Goal: Task Accomplishment & Management: Manage account settings

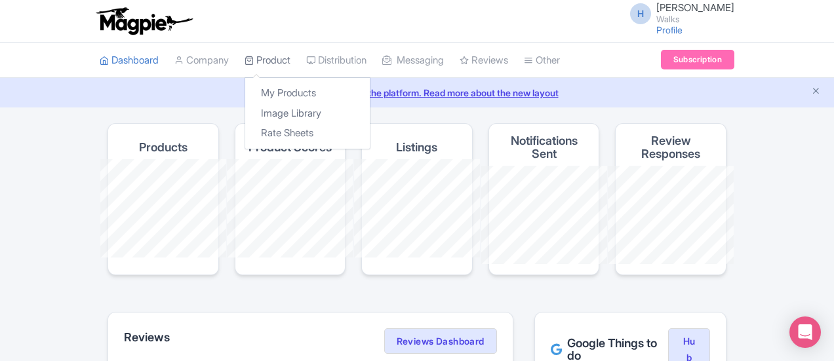
click at [244, 53] on link "Product" at bounding box center [267, 61] width 46 height 36
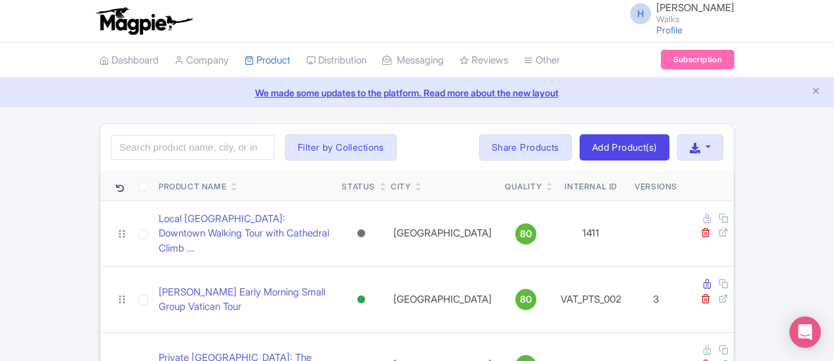
click at [100, 160] on div "Search Filter by Collections Amsterdam Athens Barcelona Bologna Bordeaux Boston…" at bounding box center [416, 147] width 633 height 47
click at [111, 153] on input "search" at bounding box center [193, 147] width 164 height 25
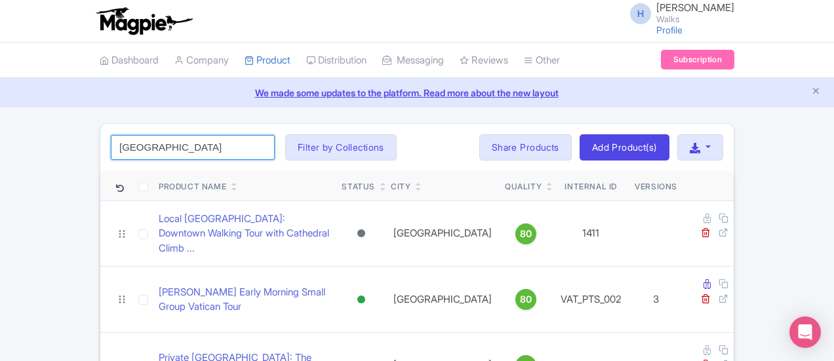
type input "toledo"
click button "Search" at bounding box center [0, 0] width 0 height 0
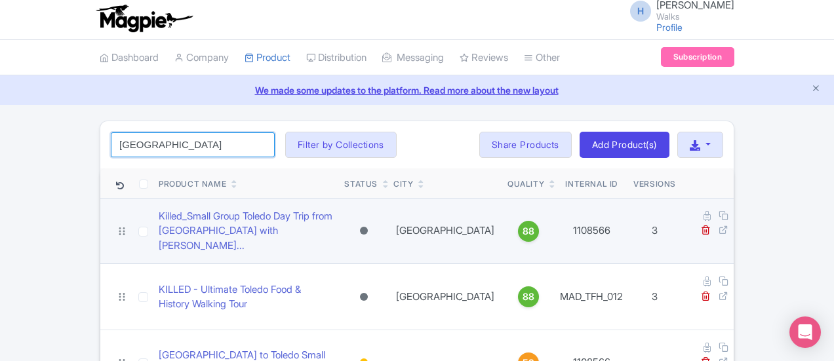
scroll to position [22, 0]
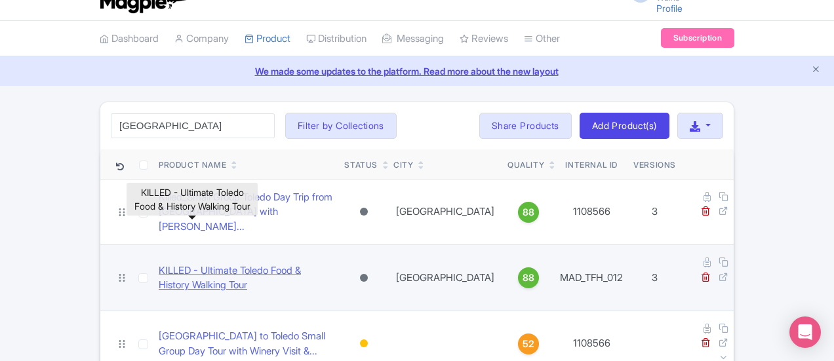
click at [223, 263] on link "KILLED - Ultimate Toledo Food & History Walking Tour" at bounding box center [246, 277] width 175 height 29
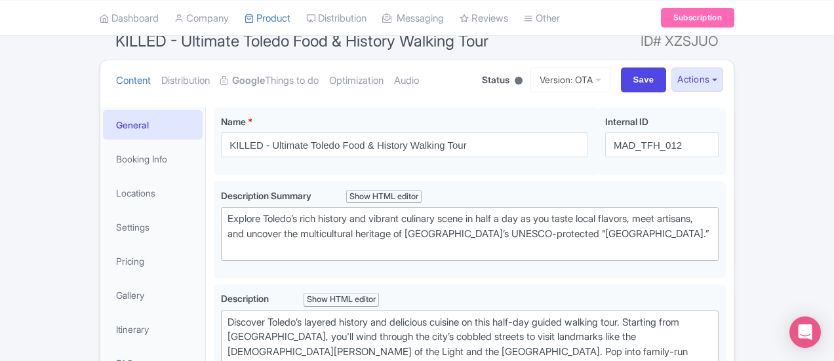
scroll to position [131, 0]
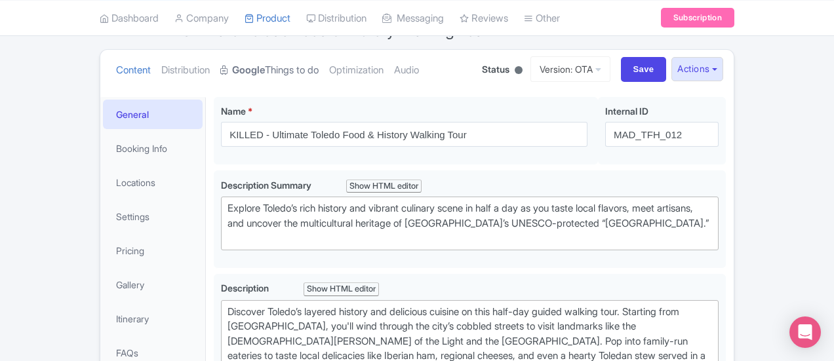
click at [220, 56] on link "Google Things to do" at bounding box center [269, 70] width 98 height 41
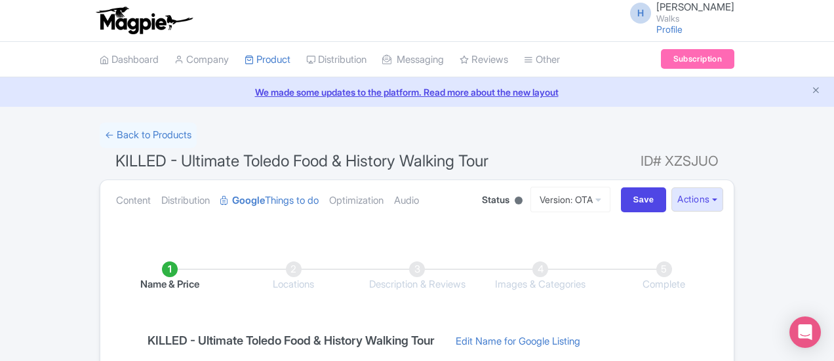
scroll to position [0, 0]
click at [100, 129] on link "← Back to Products" at bounding box center [148, 136] width 97 height 26
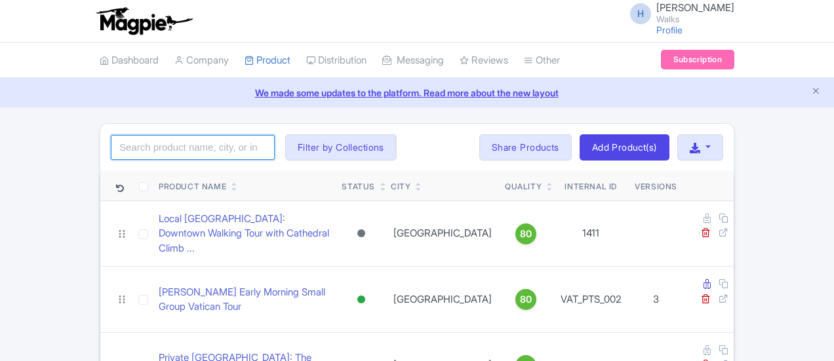
click at [111, 143] on input "search" at bounding box center [193, 147] width 164 height 25
type input "notre dame"
click button "Search" at bounding box center [0, 0] width 0 height 0
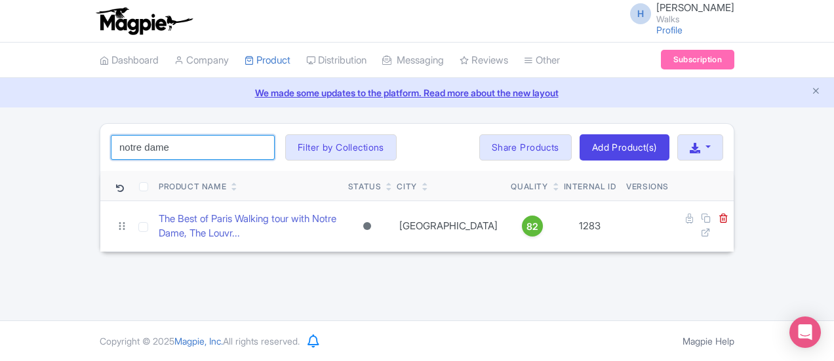
drag, startPoint x: 83, startPoint y: 146, endPoint x: 0, endPoint y: 157, distance: 83.9
click at [92, 157] on div "notre dame Search Filter by Collections Amsterdam Athens Barcelona Bologna Bord…" at bounding box center [417, 187] width 650 height 129
paste input "PAR_CIT_010"
type input "PAR_CIT_010"
click button "Search" at bounding box center [0, 0] width 0 height 0
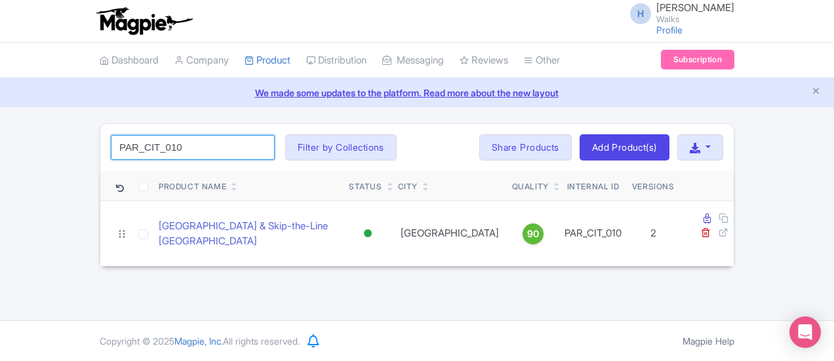
click at [139, 152] on input "PAR_CIT_010" at bounding box center [193, 147] width 164 height 25
click button "Search" at bounding box center [0, 0] width 0 height 0
click at [169, 145] on input "PAR_CIT_010" at bounding box center [193, 147] width 164 height 25
click at [111, 145] on input "search" at bounding box center [193, 147] width 164 height 25
paste input "PAR_CIT_010"
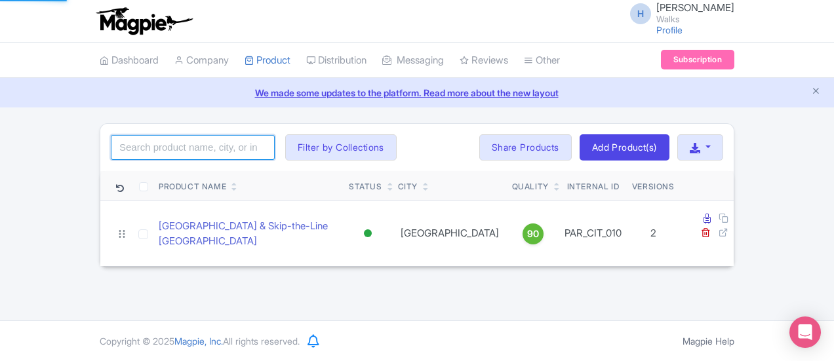
type input "PAR_CIT_010"
click button "Search" at bounding box center [0, 0] width 0 height 0
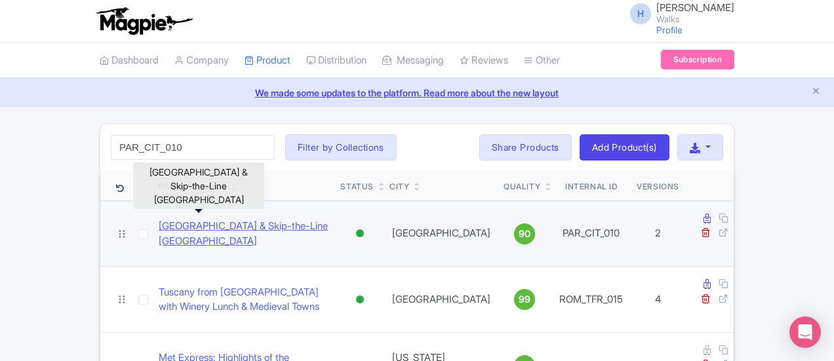
click at [207, 222] on link "Notre-Dame Island & Skip-the-Line Sainte-Chapelle Tour" at bounding box center [244, 233] width 171 height 29
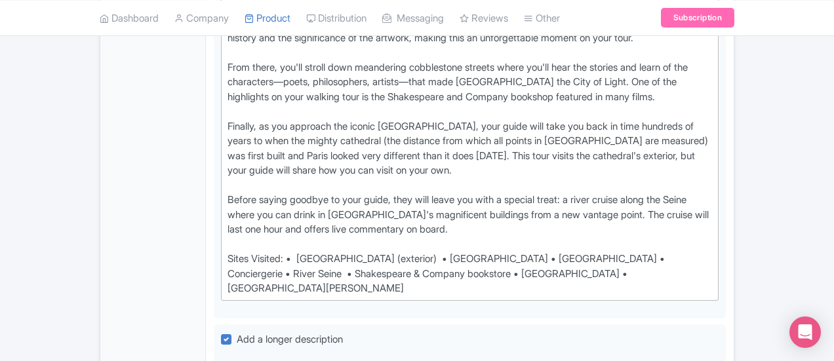
scroll to position [786, 0]
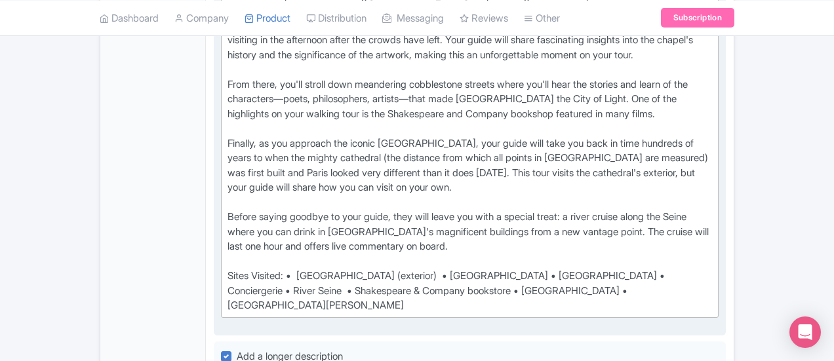
click at [499, 176] on div "This in-depth exploration of the histories, myths, legends, and lore hidden beh…" at bounding box center [469, 62] width 484 height 501
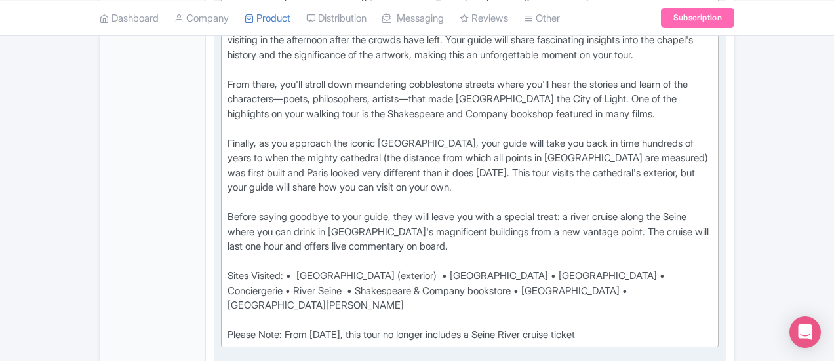
type trix-editor "<div>This in-depth exploration of the histories, myths, legends, and lore hidde…"
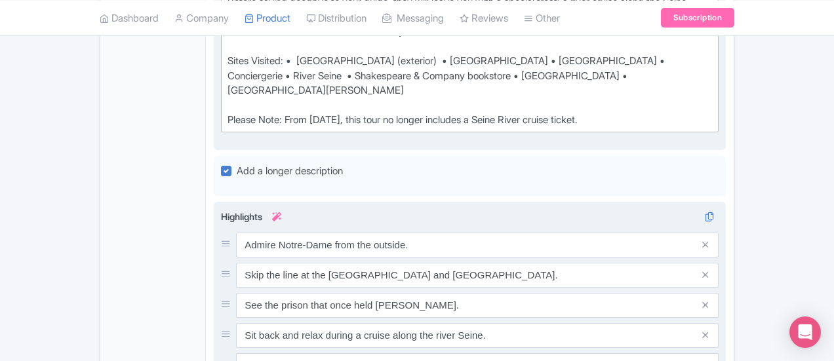
scroll to position [1049, 0]
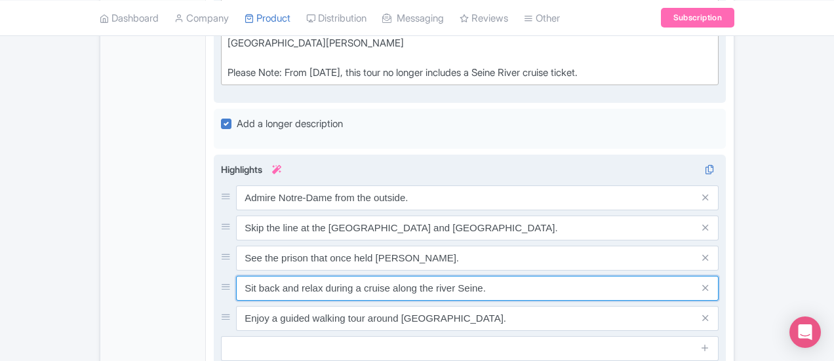
click at [421, 276] on input "Sit back and relax during a cruise along the river Seine." at bounding box center [477, 288] width 482 height 25
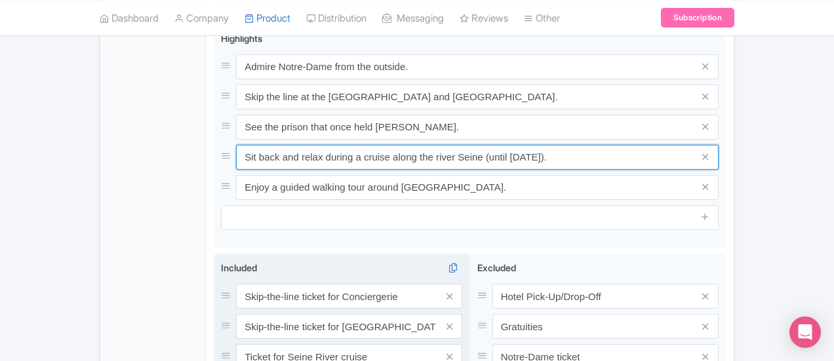
type input "Sit back and relax during a cruise along the river Seine (until October 31)."
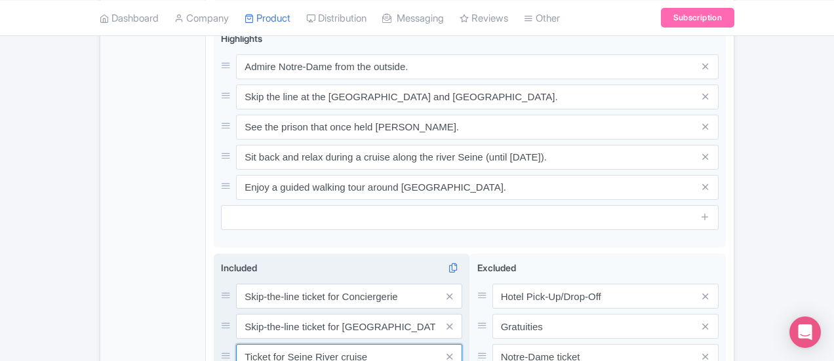
click at [348, 344] on input "Ticket for Seine River cruise" at bounding box center [349, 356] width 226 height 25
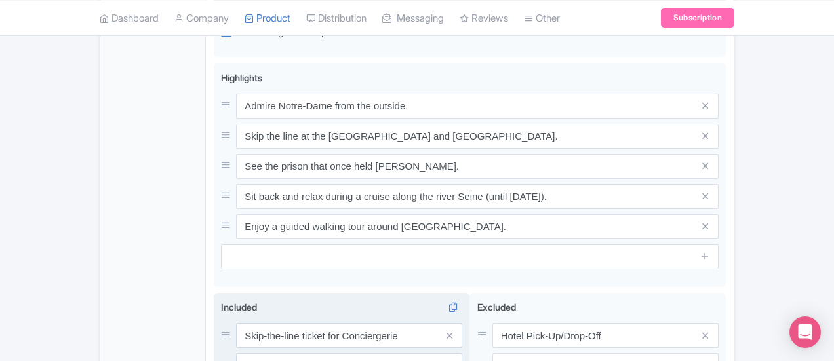
scroll to position [1114, 0]
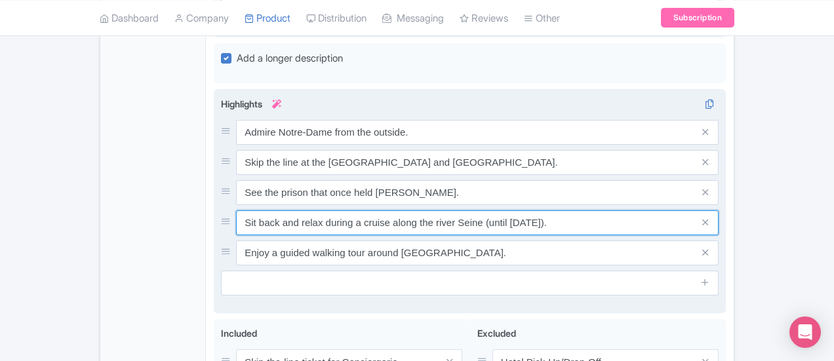
drag, startPoint x: 497, startPoint y: 99, endPoint x: 424, endPoint y: 106, distance: 73.0
click at [424, 210] on input "Sit back and relax during a cruise along the river Seine (until October 31)." at bounding box center [477, 222] width 482 height 25
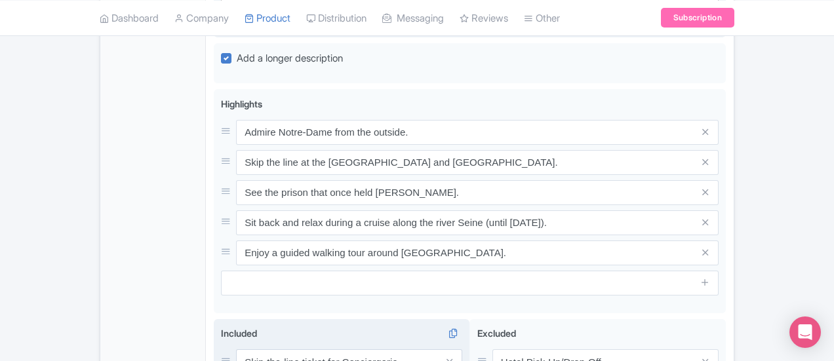
paste input "(until October 31)."
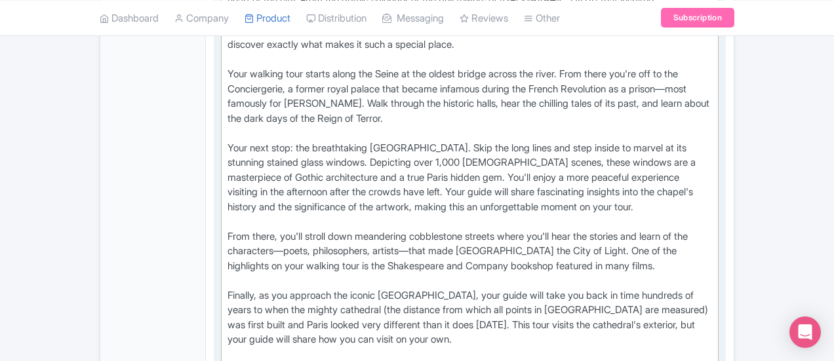
scroll to position [655, 0]
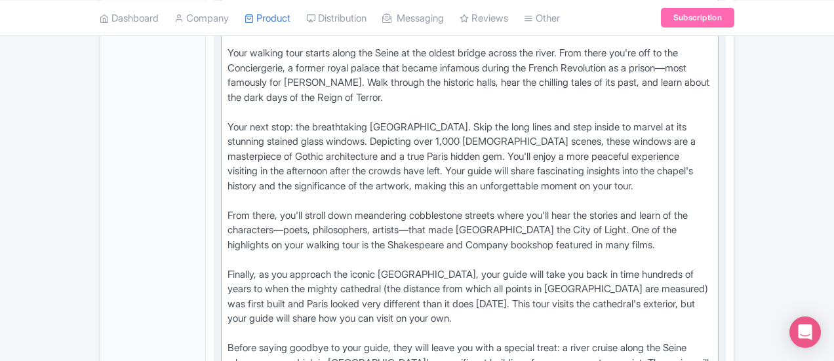
type input "Ticket for Seine River cruise (until October 31)"
drag, startPoint x: 608, startPoint y: 343, endPoint x: 149, endPoint y: 332, distance: 459.5
click at [206, 332] on div "Notre-Dame Island & Skip-the-Line Sainte-Chapelle Tour Name * i Notre-Dame Isla…" at bounding box center [470, 333] width 528 height 1536
copy div "Please Note: From November 1, 2025, this tour no longer includes a Seine River …"
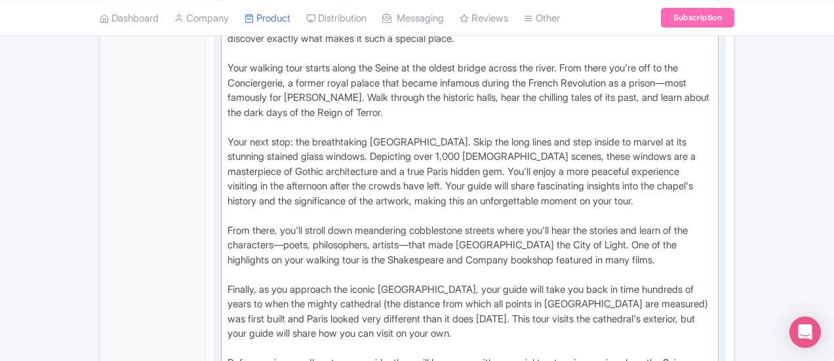
click at [712, 282] on div "This in-depth exploration of the histories, myths, legends, and lore hidden beh…" at bounding box center [469, 208] width 484 height 501
paste trix-editor "Please Note: From November 1, 2025, this tour no longer includes a Seine River …"
click at [227, 301] on div "This in-depth exploration of the histories, myths, legends, and lore hidden beh…" at bounding box center [469, 216] width 484 height 516
type trix-editor "<div>This in-depth exploration of the histories, myths, legends, and lore hidde…"
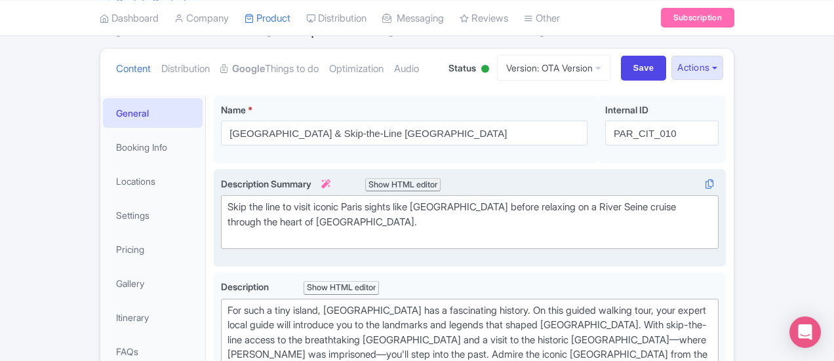
scroll to position [0, 0]
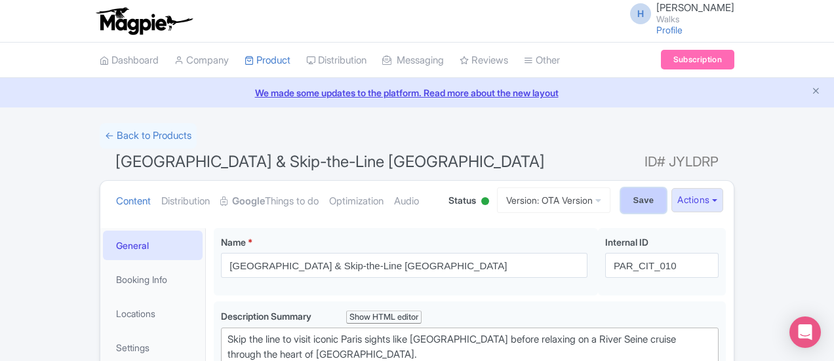
click at [666, 198] on input "Save" at bounding box center [644, 200] width 46 height 25
type input "Saving..."
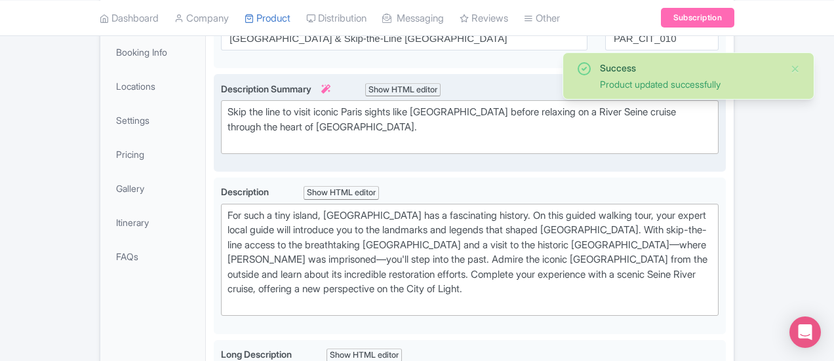
scroll to position [31, 0]
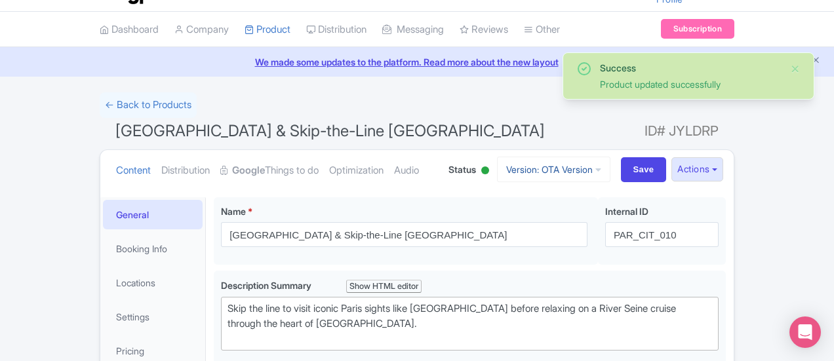
click at [610, 172] on link "Version: OTA Version" at bounding box center [553, 170] width 113 height 26
click at [611, 239] on link "TW version" at bounding box center [555, 241] width 125 height 20
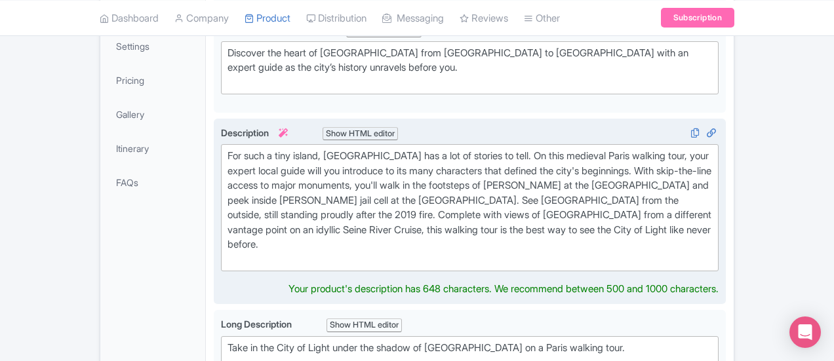
scroll to position [342, 0]
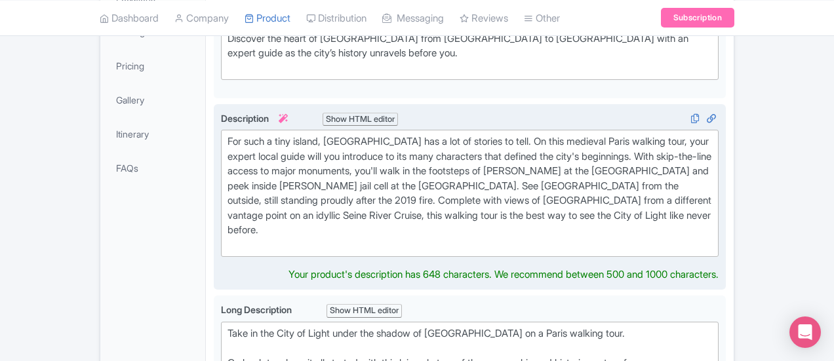
click at [250, 205] on div "For such a tiny island, [GEOGRAPHIC_DATA] has a lot of stories to tell. On this…" at bounding box center [469, 193] width 484 height 118
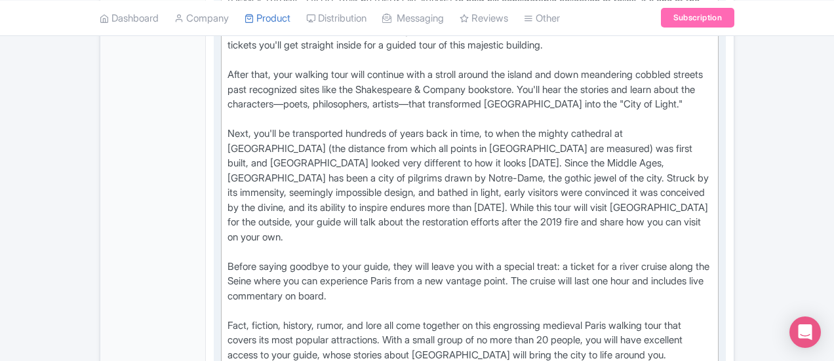
scroll to position [851, 0]
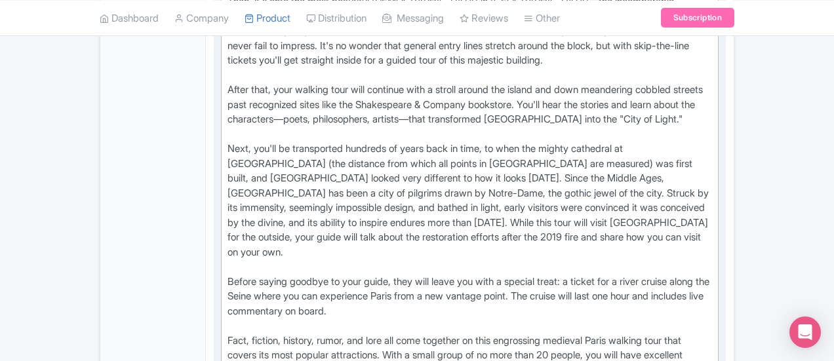
click at [353, 216] on div "Take in the City of Light under the shadow of Notre-Dame on a Paris walking tou…" at bounding box center [469, 126] width 484 height 619
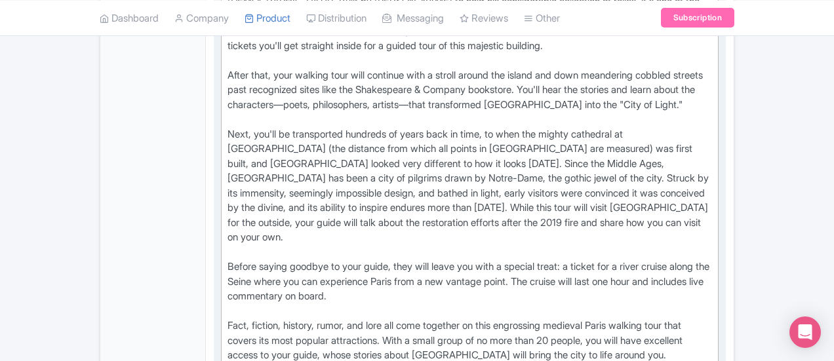
click at [691, 153] on div "Take in the City of Light under the shadow of Notre-Dame on a Paris walking tou…" at bounding box center [469, 112] width 484 height 619
paste trix-editor "Please Note: From November 1, 2025, this tour no longer includes a Seine River …"
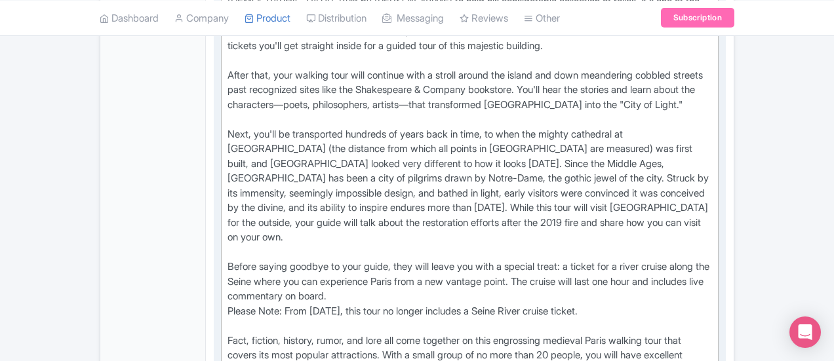
click at [227, 167] on div "Take in the City of Light under the shadow of Notre-Dame on a Paris walking tou…" at bounding box center [469, 120] width 484 height 634
type trix-editor "<div>Take in the City of Light under the shadow of Notre-Dame on a Paris walkin…"
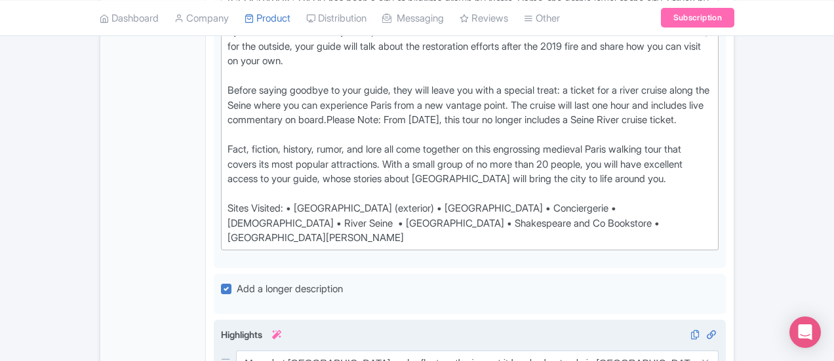
scroll to position [1048, 0]
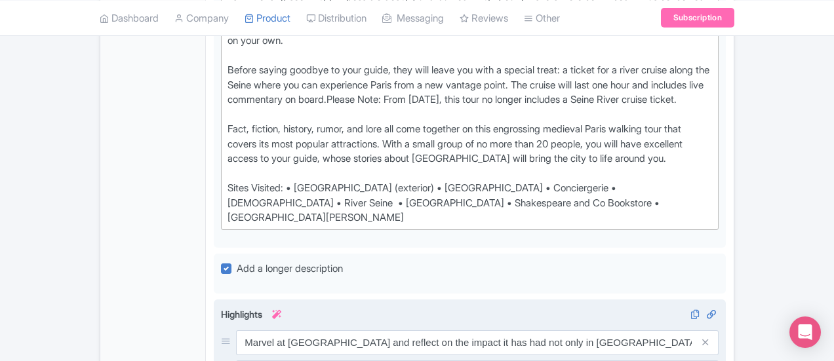
drag, startPoint x: 429, startPoint y: 322, endPoint x: 438, endPoint y: 339, distance: 19.0
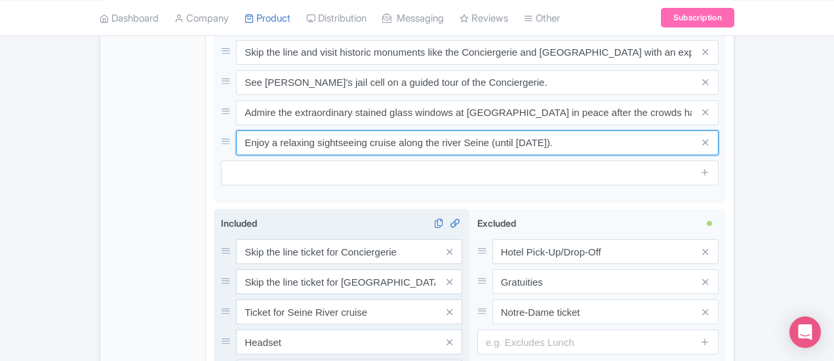
scroll to position [1376, 0]
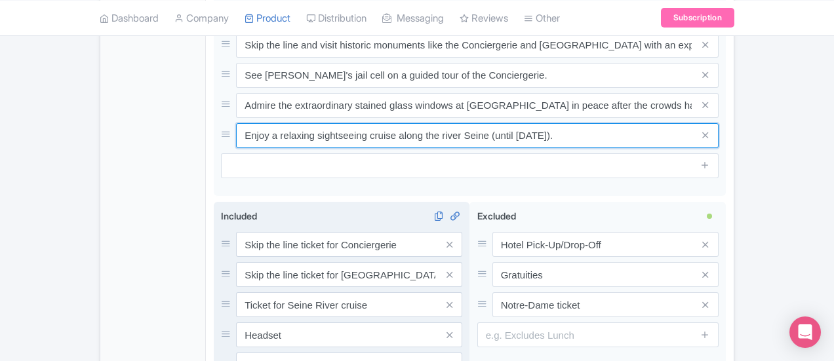
type input "Enjoy a relaxing sightseeing cruise along the river Seine (until October 31)."
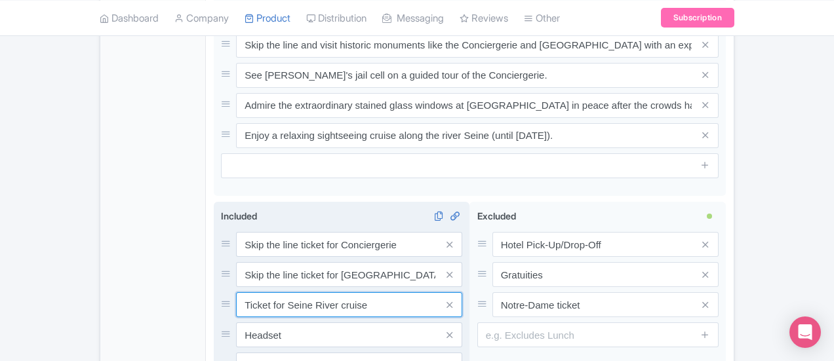
click at [309, 292] on input "Ticket for Seine River cruise" at bounding box center [349, 304] width 226 height 25
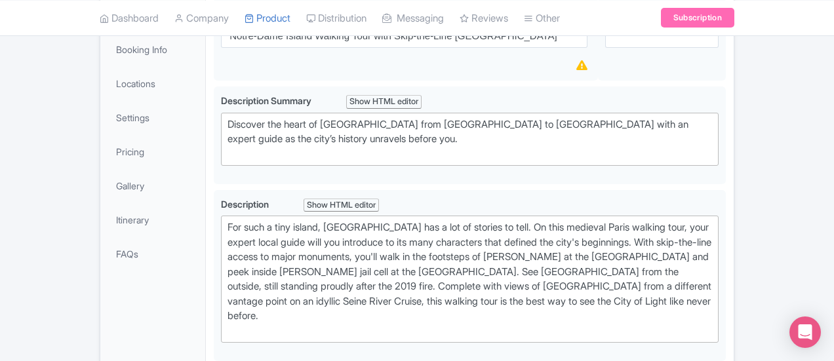
scroll to position [144, 0]
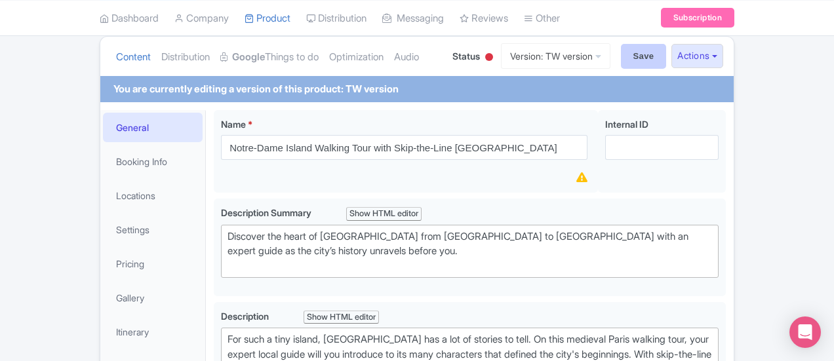
type input "Ticket for Seine River cruise (until October 31)"
click at [666, 57] on input "Save" at bounding box center [644, 56] width 46 height 25
type input "Saving..."
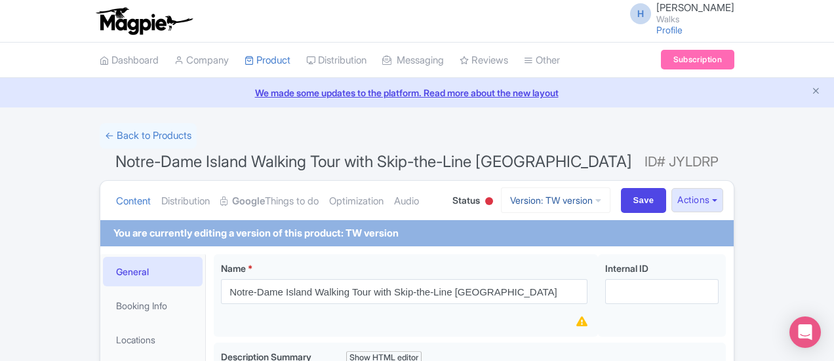
click at [610, 188] on link "Version: TW version" at bounding box center [555, 200] width 109 height 26
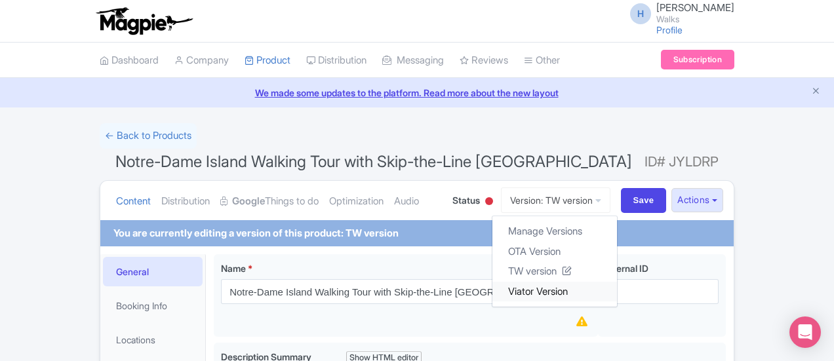
click at [617, 285] on link "Viator Version" at bounding box center [554, 291] width 125 height 20
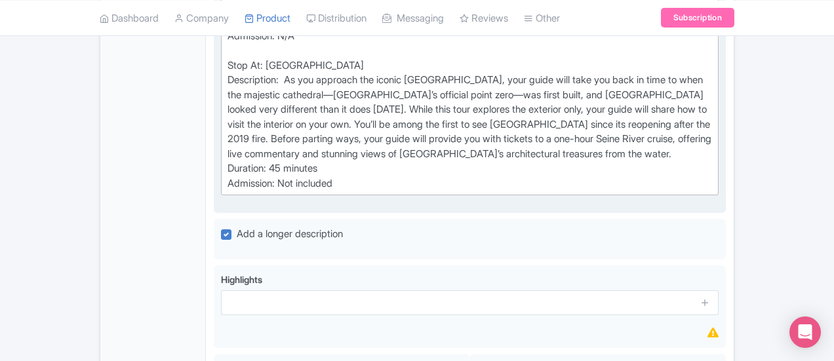
scroll to position [917, 0]
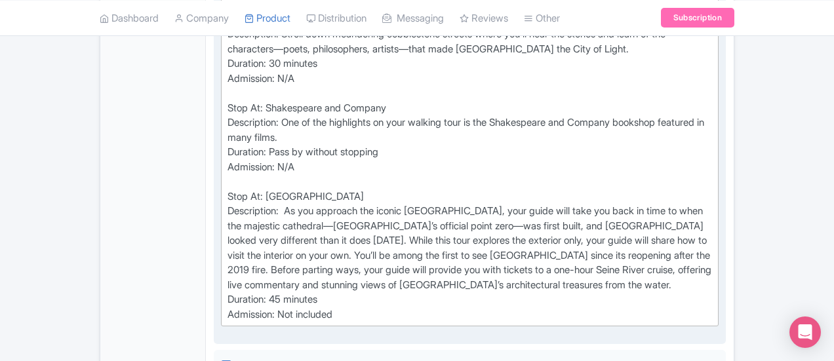
click at [434, 225] on div "Stop At: Pont Neuf Description: Your walking tour starts along the Seine at the…" at bounding box center [469, 20] width 484 height 605
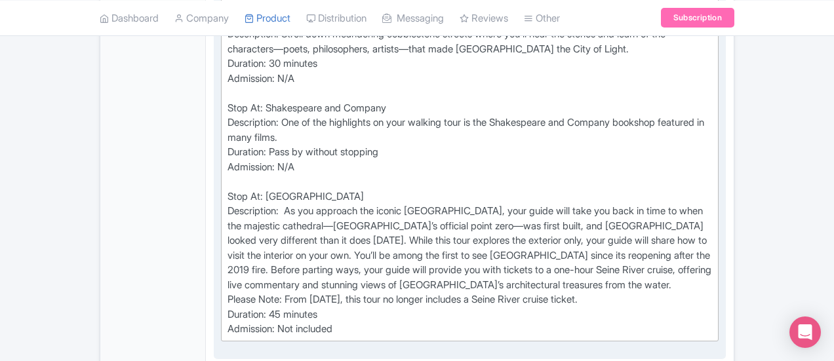
click at [221, 235] on trix-editor "Stop At: Pont Neuf Description: Your walking tour starts along the Seine at the…" at bounding box center [469, 27] width 497 height 628
type trix-editor "<div>Stop At: Pont Neuf<br>Description: Your walking tour starts along the Sein…"
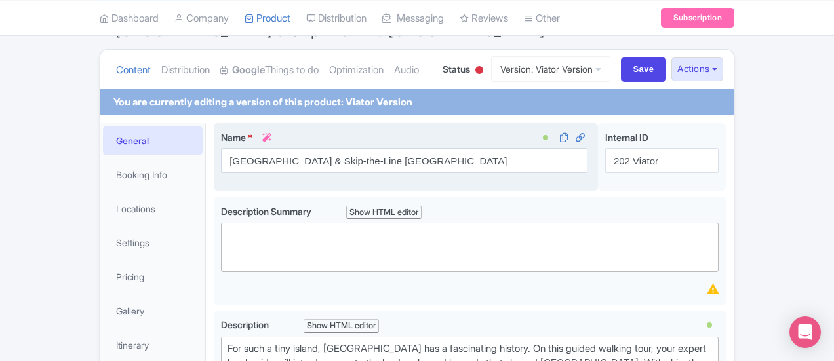
scroll to position [0, 0]
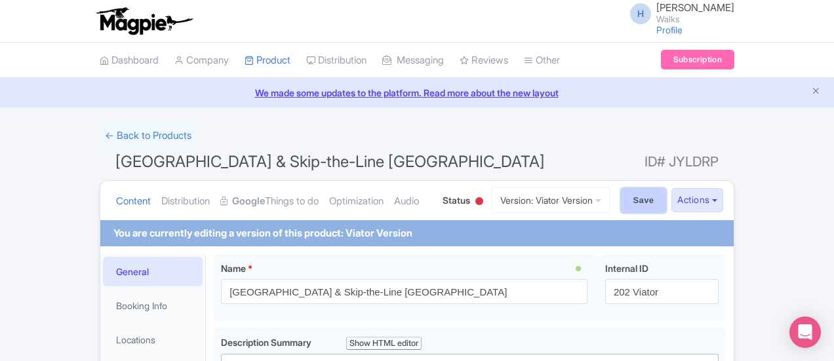
click at [666, 195] on input "Save" at bounding box center [644, 200] width 46 height 25
type input "Saving..."
click at [606, 189] on link "Version: Viator Version" at bounding box center [550, 200] width 119 height 26
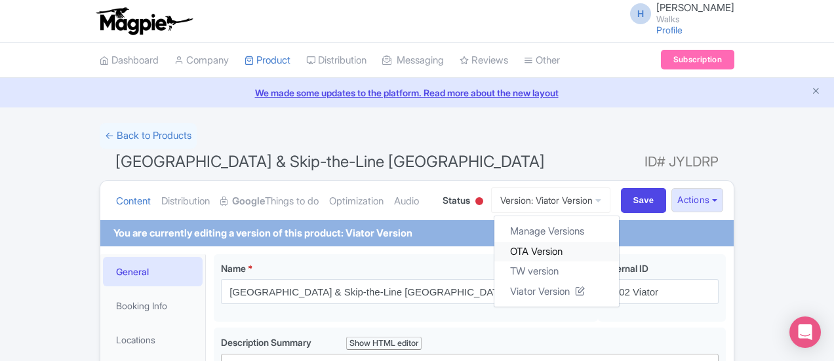
click at [607, 248] on link "OTA Version" at bounding box center [556, 251] width 125 height 20
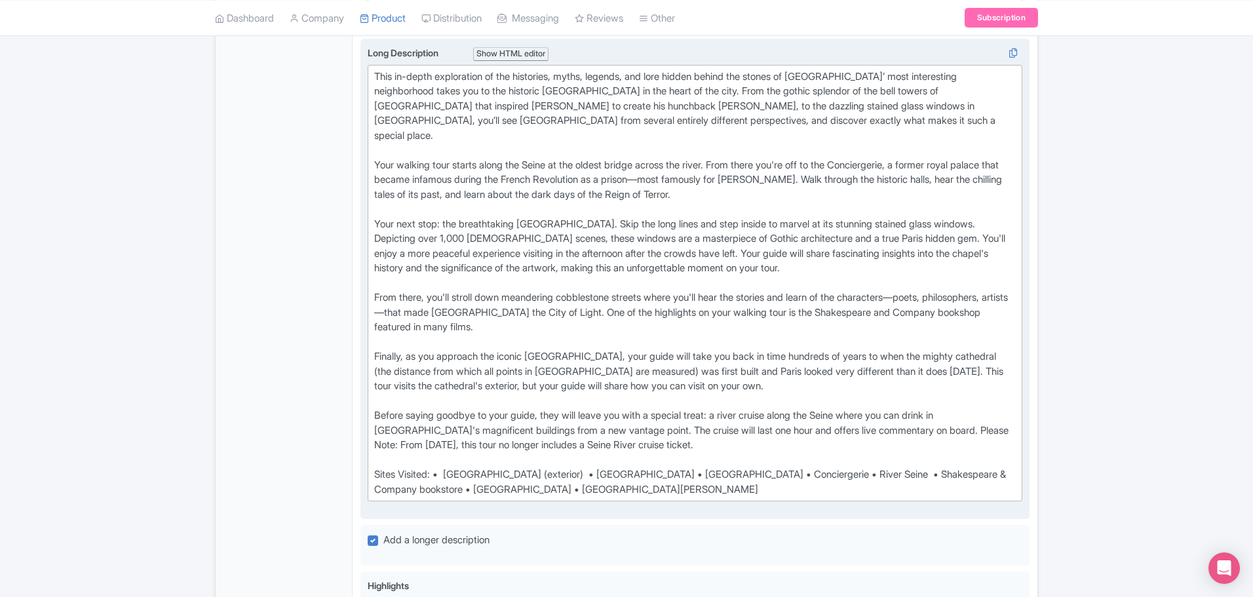
scroll to position [590, 0]
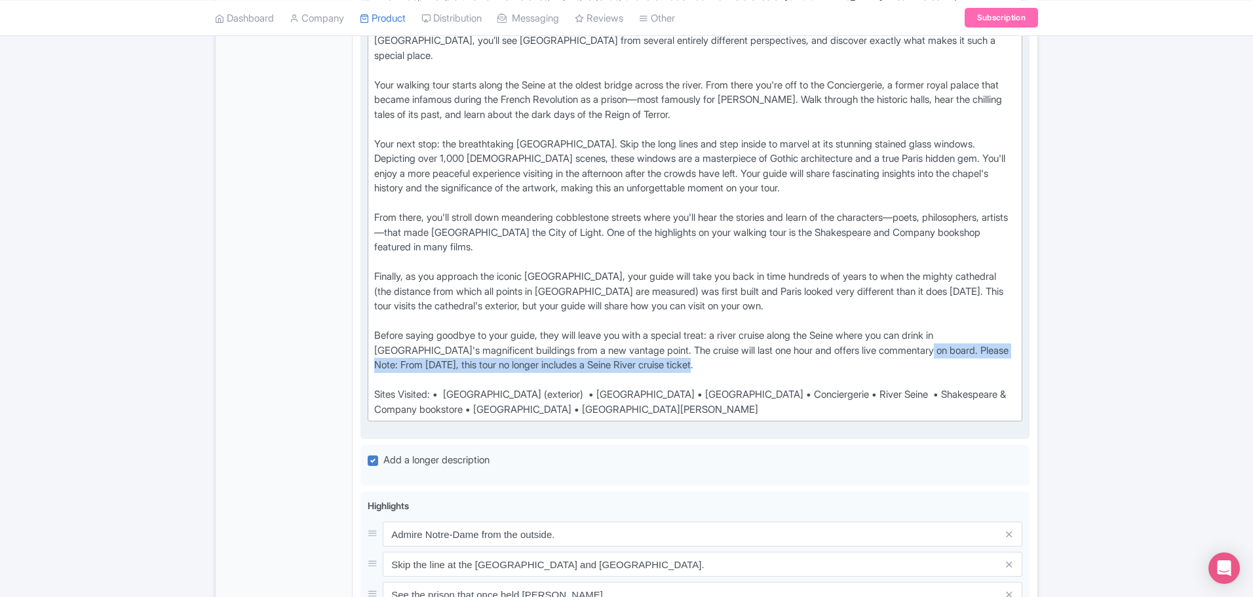
drag, startPoint x: 910, startPoint y: 336, endPoint x: 912, endPoint y: 353, distance: 17.2
click at [833, 353] on div "This in-depth exploration of the histories, myths, legends, and lore hidden beh…" at bounding box center [695, 204] width 642 height 428
type trix-editor "<div>This in-depth exploration of the histories, myths, legends, and lore hidde…"
copy div "Please Note: From November 1, 2025, this tour no longer includes a Seine River …"
click at [716, 338] on div "This in-depth exploration of the histories, myths, legends, and lore hidden beh…" at bounding box center [695, 204] width 642 height 428
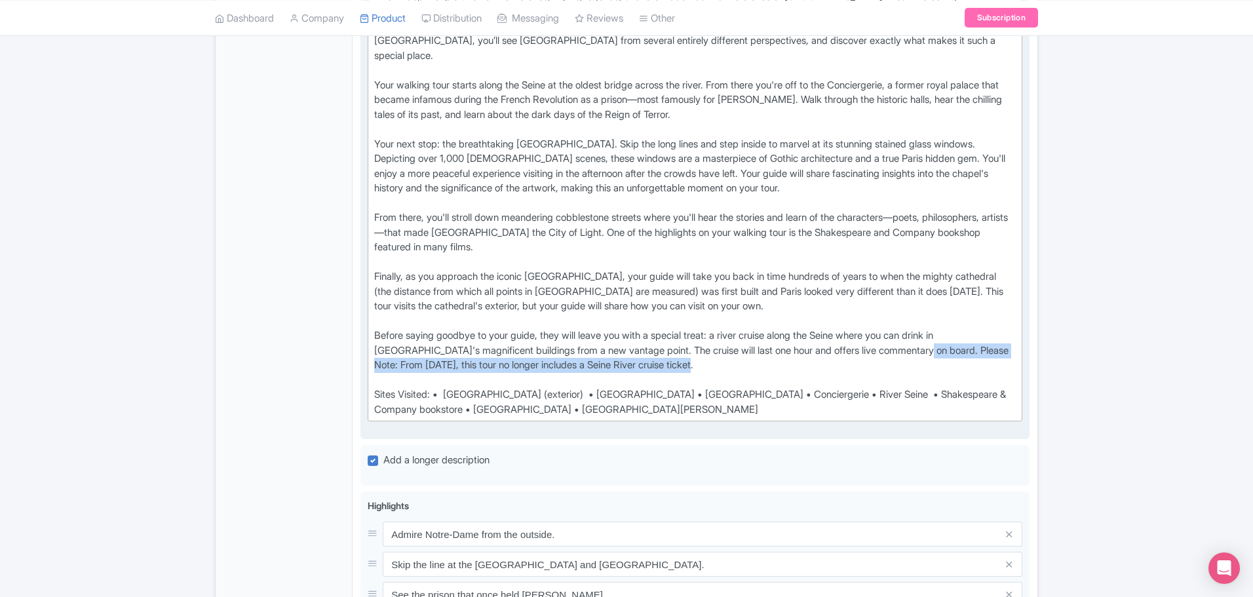
drag, startPoint x: 908, startPoint y: 335, endPoint x: 912, endPoint y: 350, distance: 15.8
click at [833, 350] on div "This in-depth exploration of the histories, myths, legends, and lore hidden beh…" at bounding box center [695, 204] width 642 height 428
copy div "Please Note: From November 1, 2025, this tour no longer includes a Seine River …"
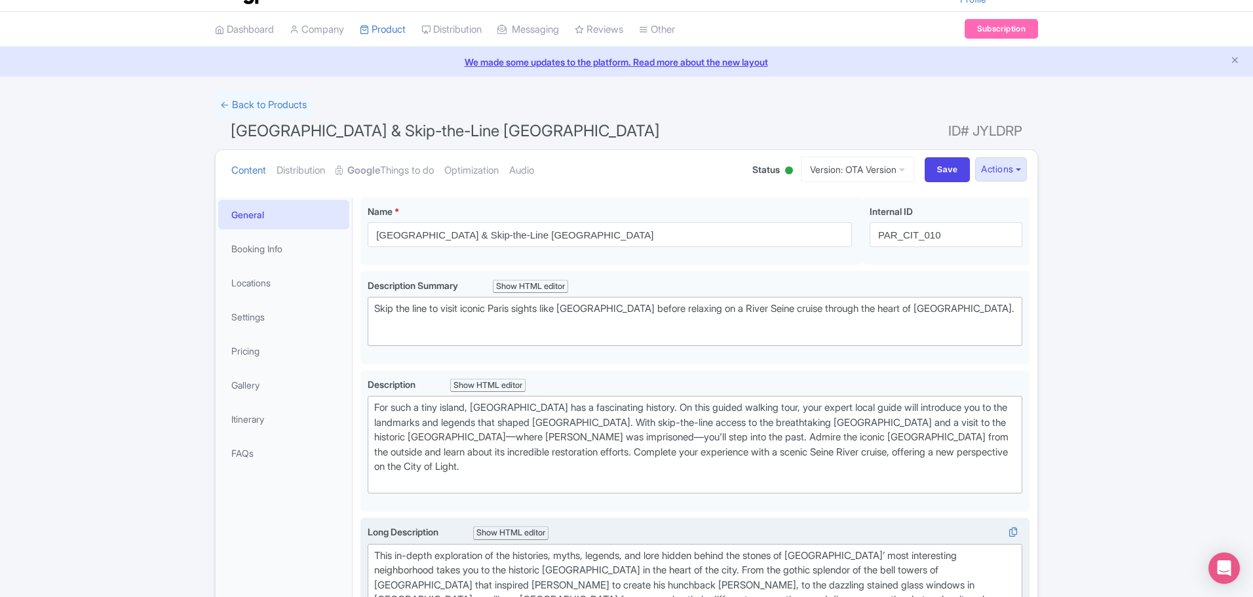
scroll to position [0, 0]
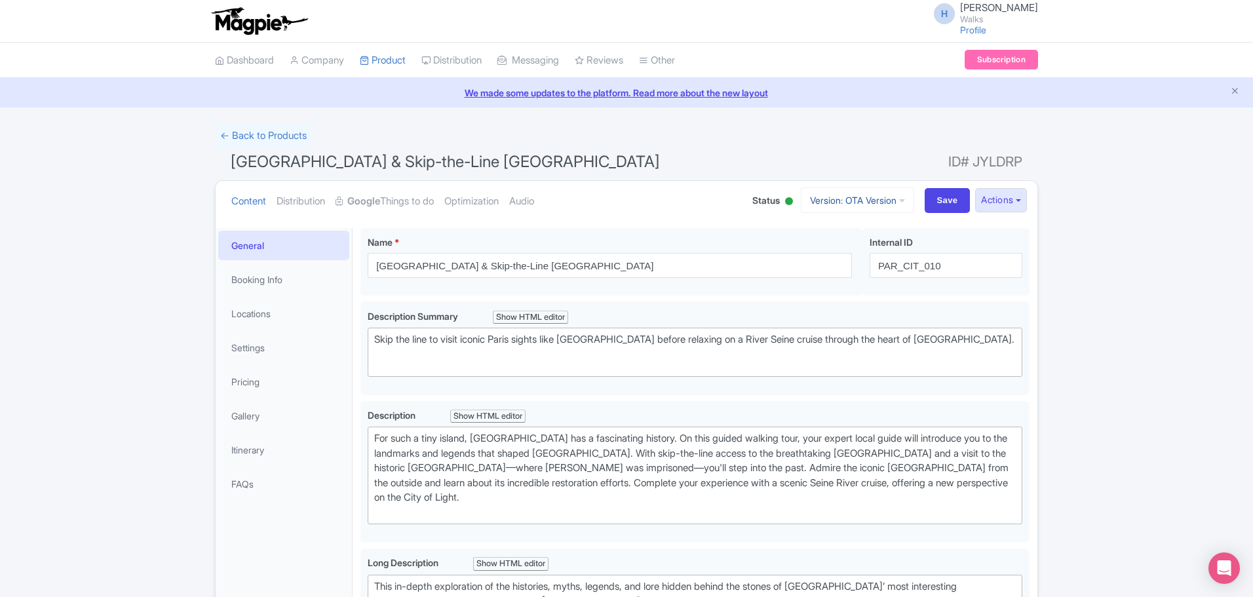
click at [830, 193] on link "Version: OTA Version" at bounding box center [857, 200] width 113 height 26
click at [396, 191] on link "Google Things to do" at bounding box center [385, 201] width 98 height 41
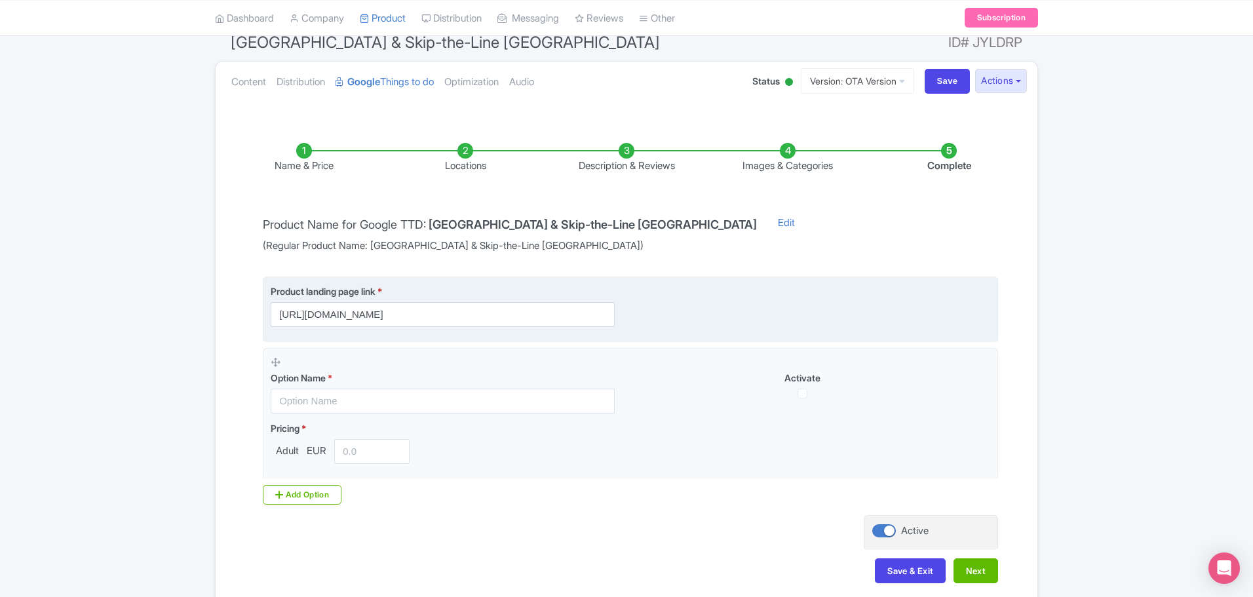
scroll to position [183, 0]
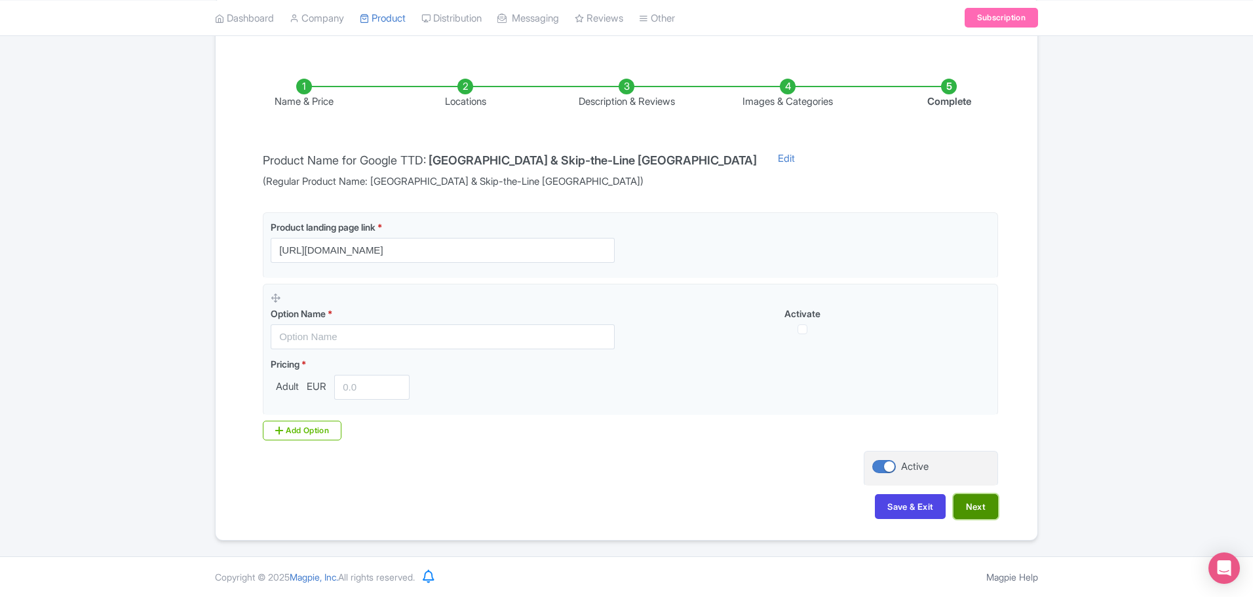
click at [833, 360] on button "Next" at bounding box center [975, 506] width 45 height 25
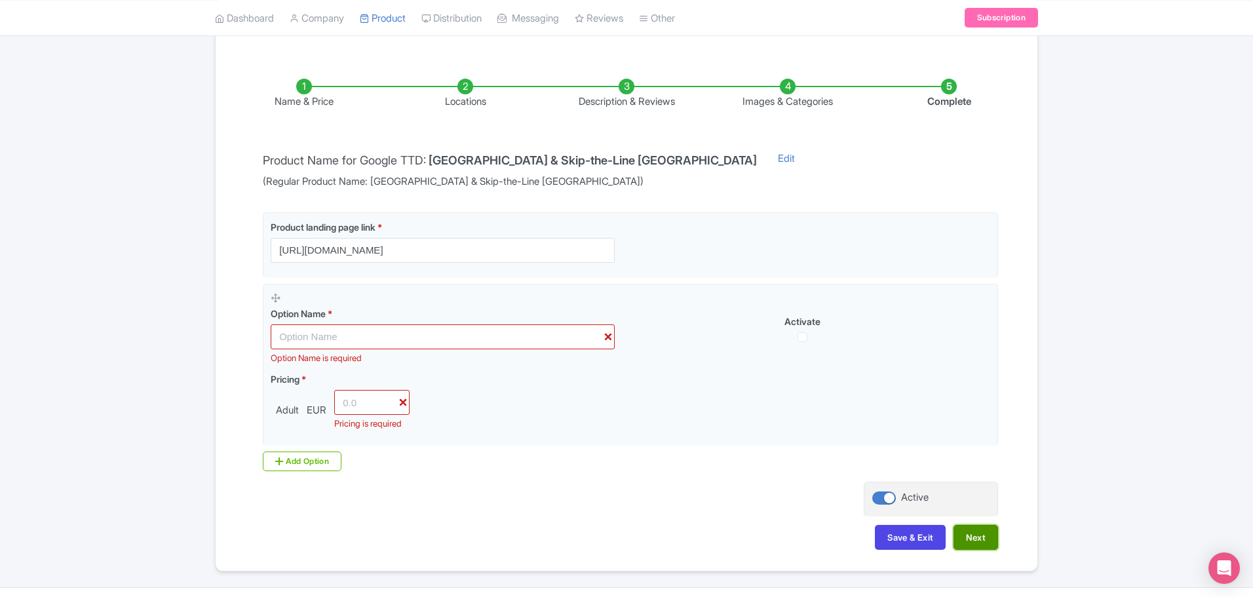
click at [833, 360] on button "Next" at bounding box center [975, 537] width 45 height 25
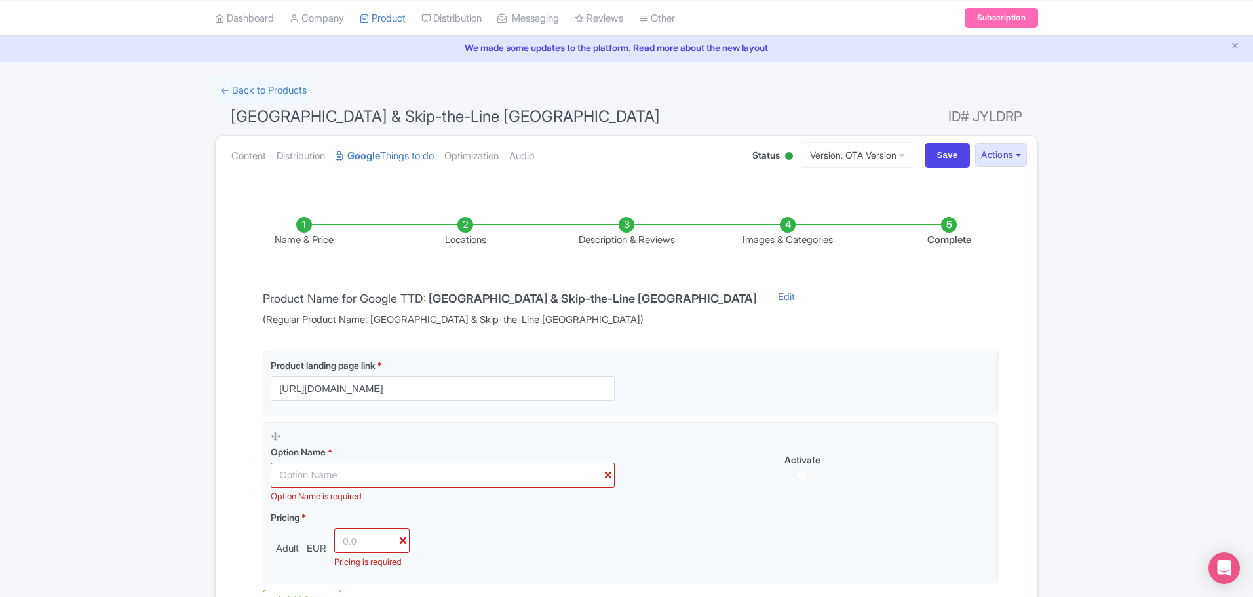
scroll to position [66, 0]
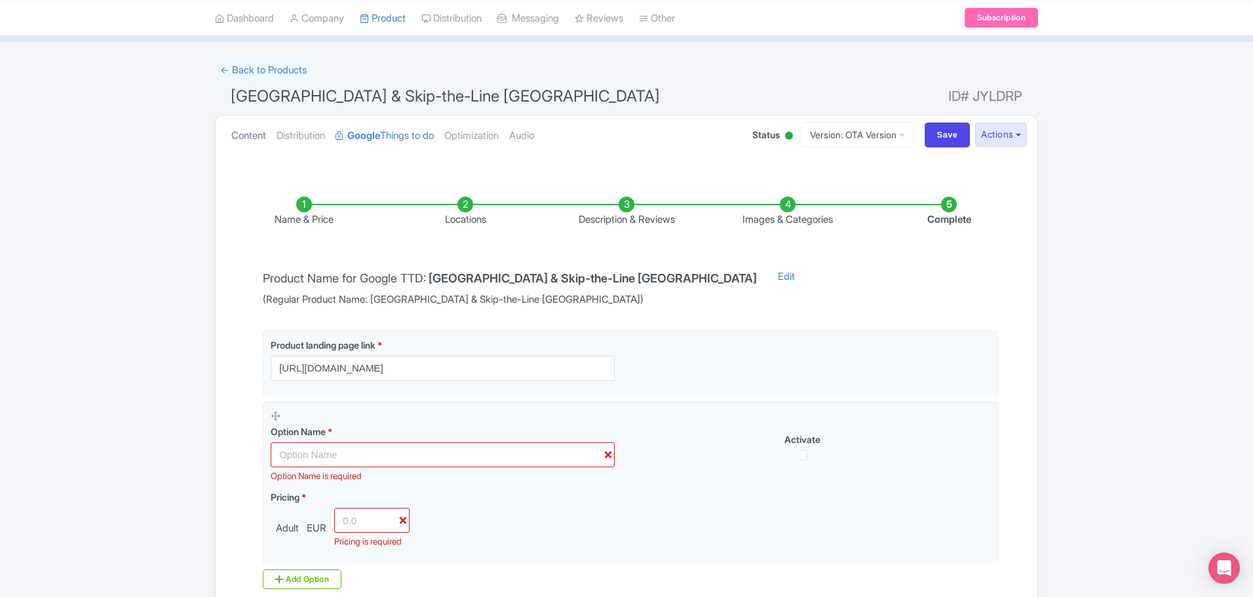
click at [233, 144] on link "Content" at bounding box center [248, 135] width 35 height 41
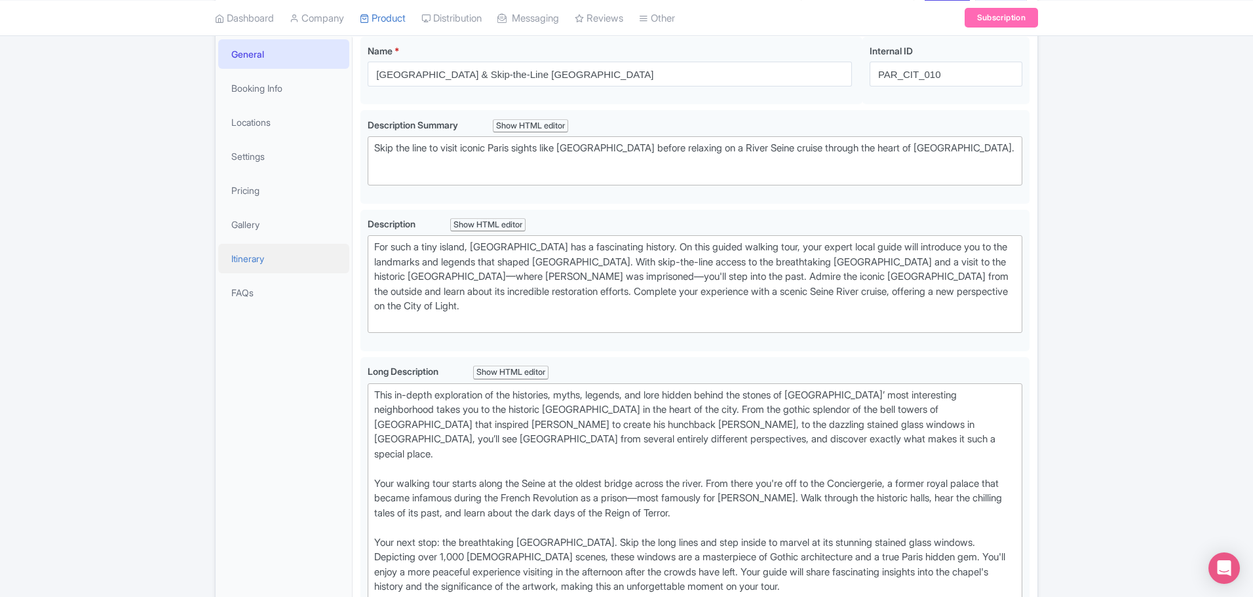
scroll to position [197, 0]
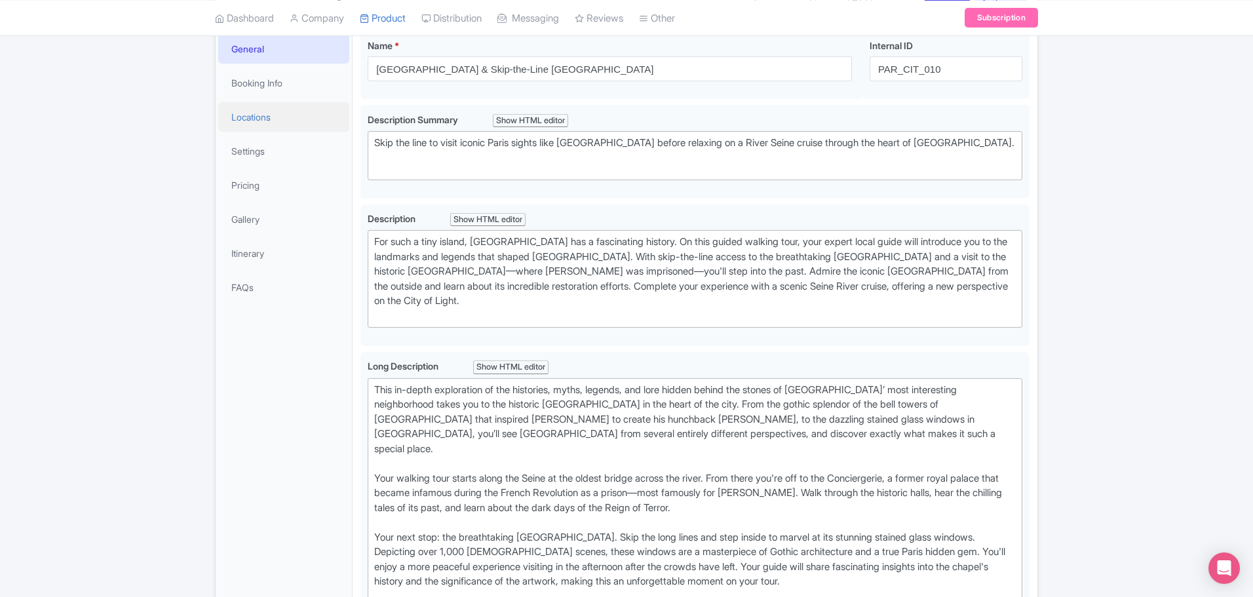
click at [274, 116] on link "Locations" at bounding box center [283, 116] width 131 height 29
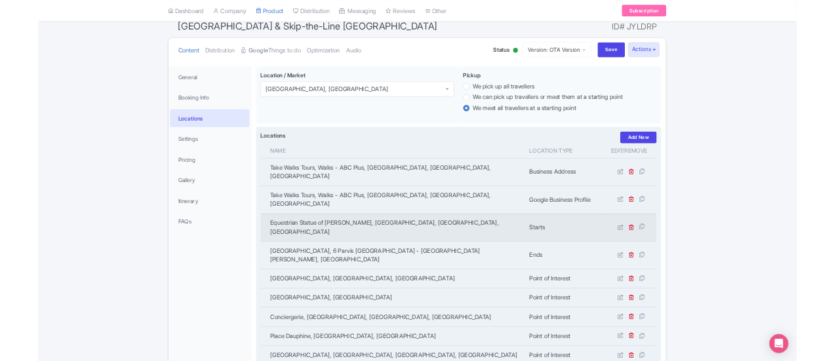
scroll to position [0, 0]
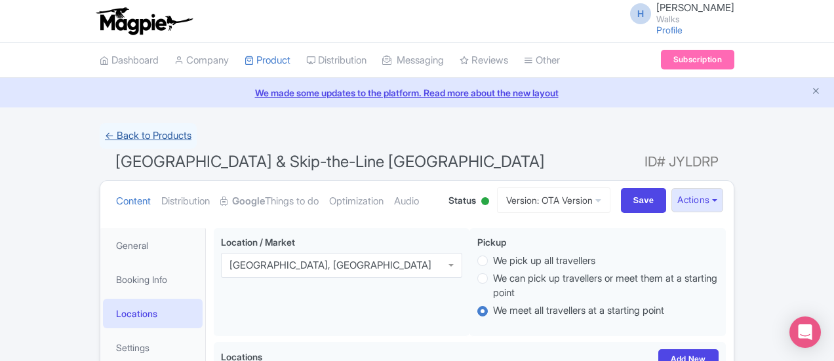
click at [100, 138] on link "← Back to Products" at bounding box center [148, 136] width 97 height 26
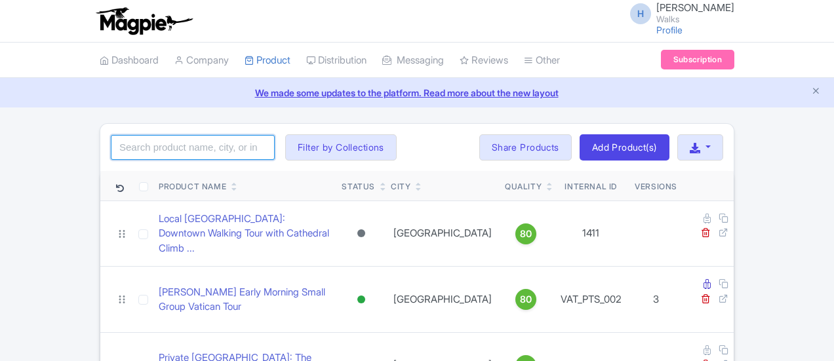
click at [111, 139] on input "search" at bounding box center [193, 147] width 164 height 25
type input "viator"
click button "Search" at bounding box center [0, 0] width 0 height 0
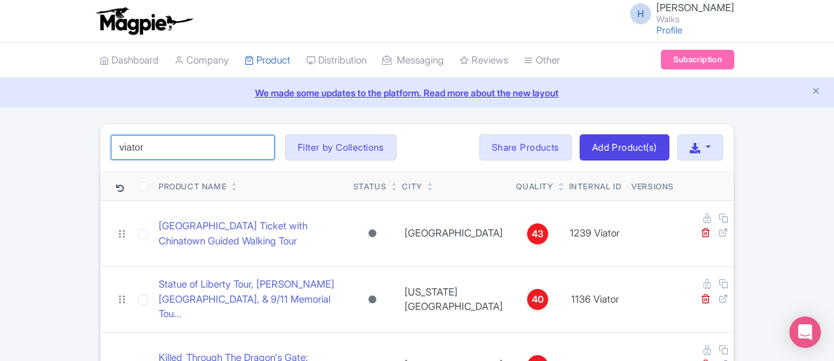
drag, startPoint x: 88, startPoint y: 146, endPoint x: 24, endPoint y: 146, distance: 64.2
click at [111, 146] on input "viator" at bounding box center [193, 147] width 164 height 25
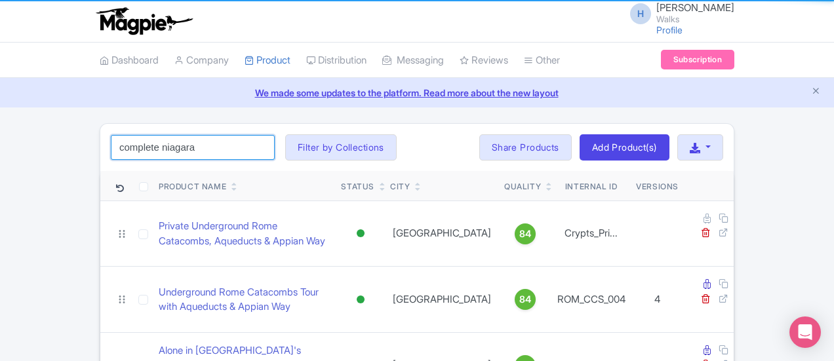
type input "complete niagara"
click button "Search" at bounding box center [0, 0] width 0 height 0
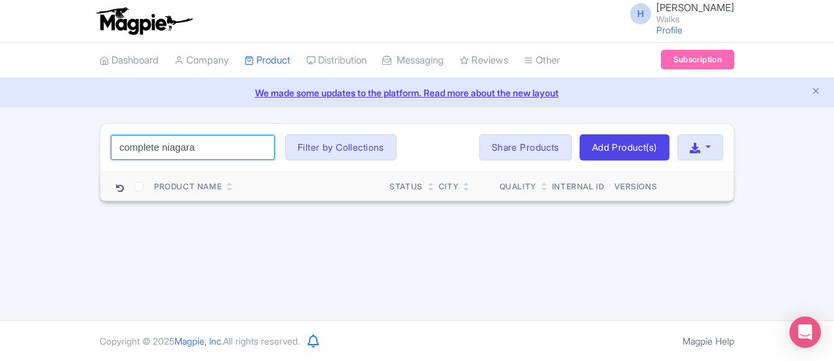
drag, startPoint x: 125, startPoint y: 147, endPoint x: 19, endPoint y: 147, distance: 106.2
click at [111, 147] on input "complete niagara" at bounding box center [193, 147] width 164 height 25
type input "niagara"
click button "Search" at bounding box center [0, 0] width 0 height 0
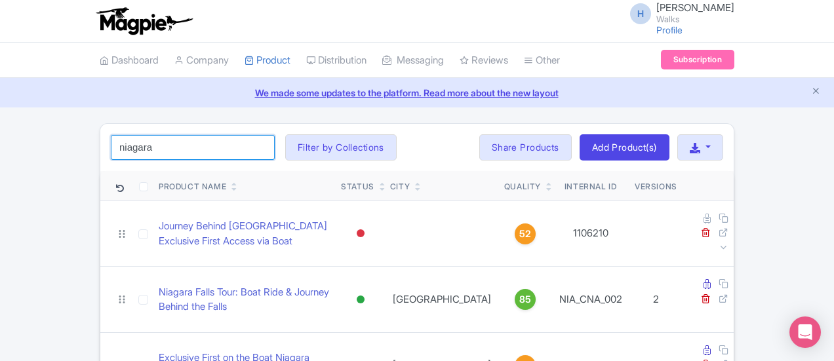
drag, startPoint x: 109, startPoint y: 147, endPoint x: 93, endPoint y: 149, distance: 15.9
click at [111, 149] on input "niagara" at bounding box center [193, 147] width 164 height 25
click button "Search" at bounding box center [0, 0] width 0 height 0
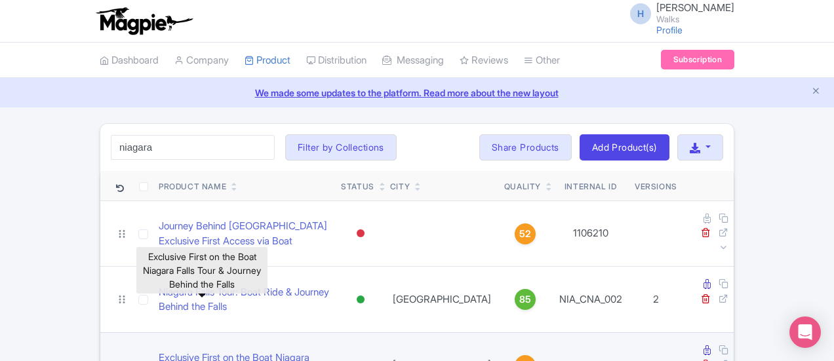
click at [159, 351] on link "Exclusive First on the Boat Niagara Falls Tour & Journey ..." at bounding box center [245, 365] width 172 height 29
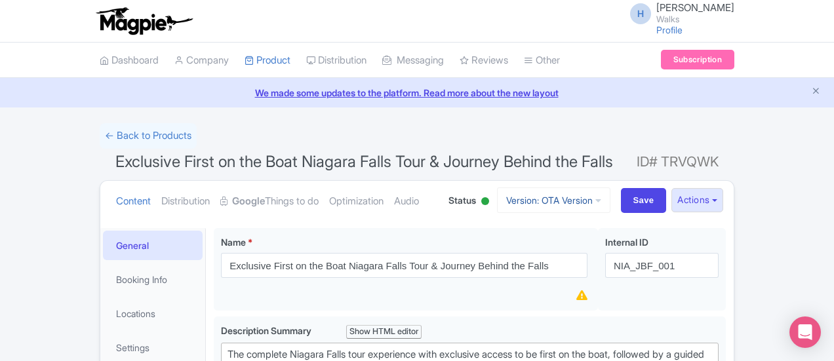
click at [610, 195] on link "Version: OTA Version" at bounding box center [553, 200] width 113 height 26
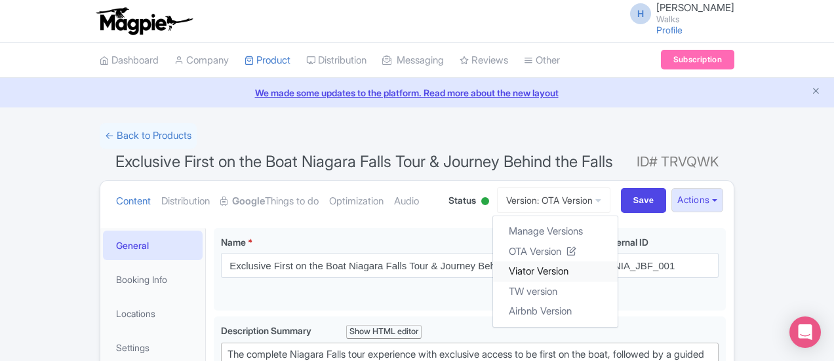
click at [617, 271] on link "Viator Version" at bounding box center [555, 271] width 125 height 20
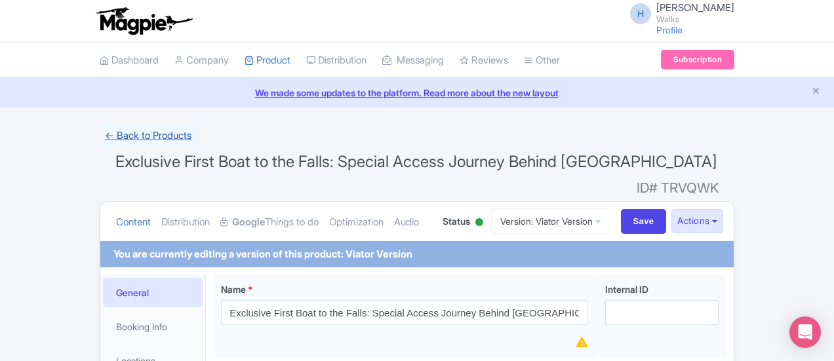
click at [100, 142] on link "← Back to Products" at bounding box center [148, 136] width 97 height 26
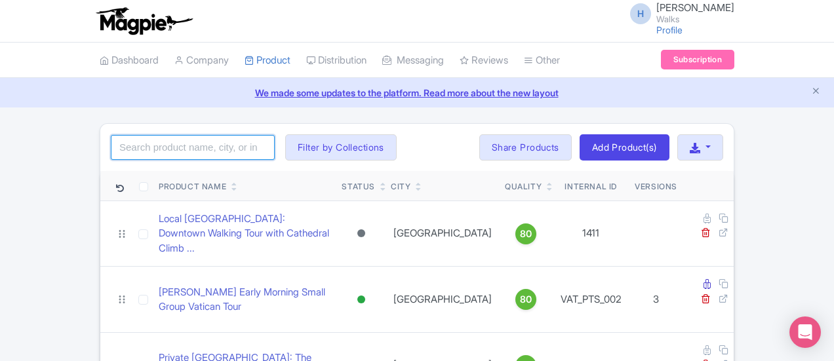
click at [111, 149] on input "search" at bounding box center [193, 147] width 164 height 25
type input "complete niagara"
click button "Search" at bounding box center [0, 0] width 0 height 0
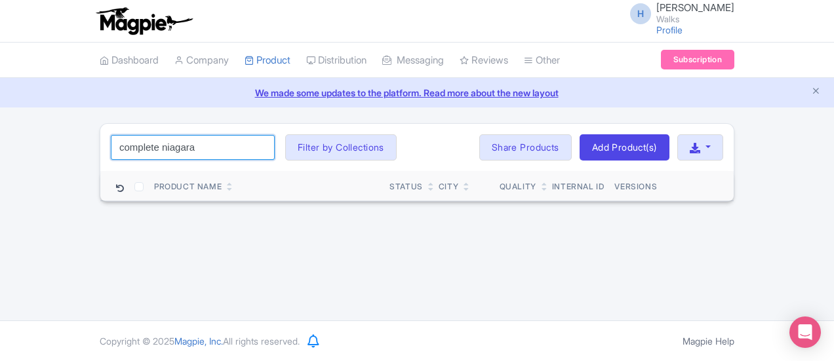
drag, startPoint x: 119, startPoint y: 152, endPoint x: 0, endPoint y: 135, distance: 119.8
click at [92, 135] on div "complete niagara Search Filter by Collections [GEOGRAPHIC_DATA] [GEOGRAPHIC_DAT…" at bounding box center [417, 162] width 650 height 79
type input "niagara"
click button "Search" at bounding box center [0, 0] width 0 height 0
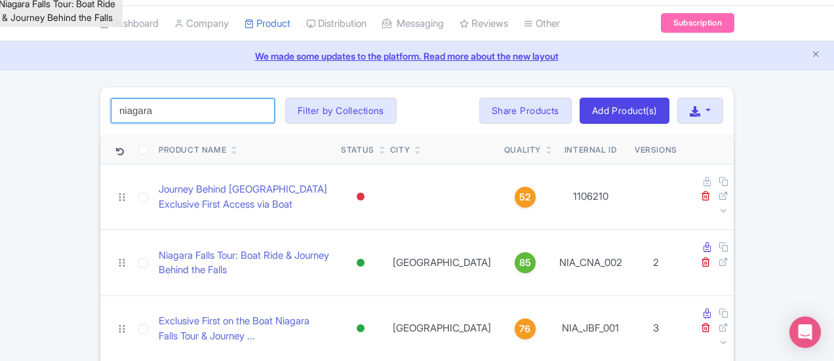
scroll to position [66, 0]
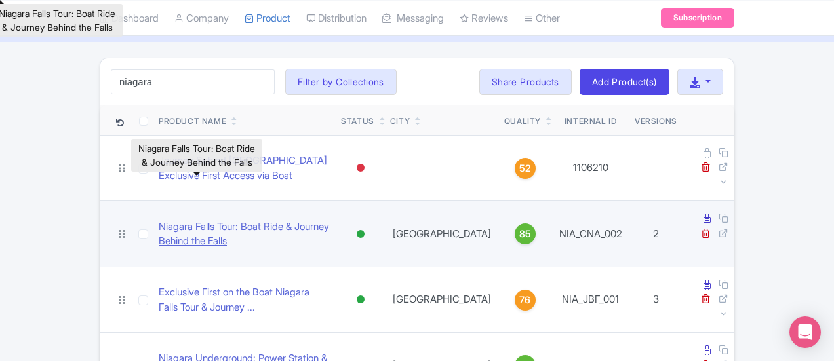
click at [280, 220] on link "Niagara Falls Tour: Boat Ride & Journey Behind the Falls" at bounding box center [245, 234] width 172 height 29
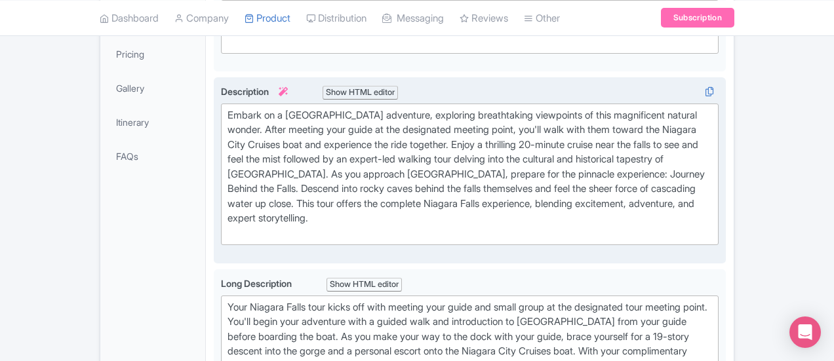
scroll to position [393, 0]
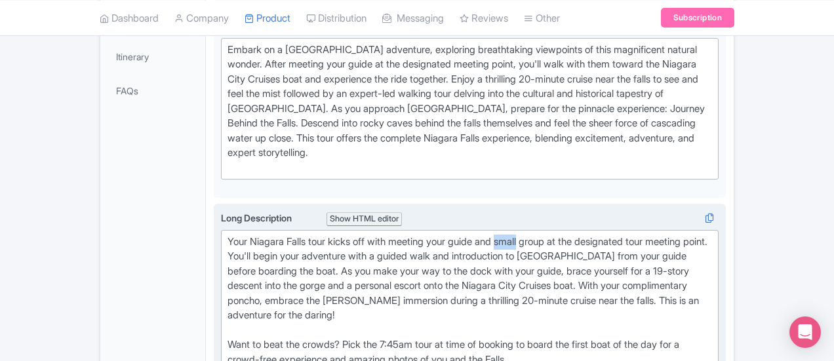
drag, startPoint x: 474, startPoint y: 208, endPoint x: 451, endPoint y: 214, distance: 24.3
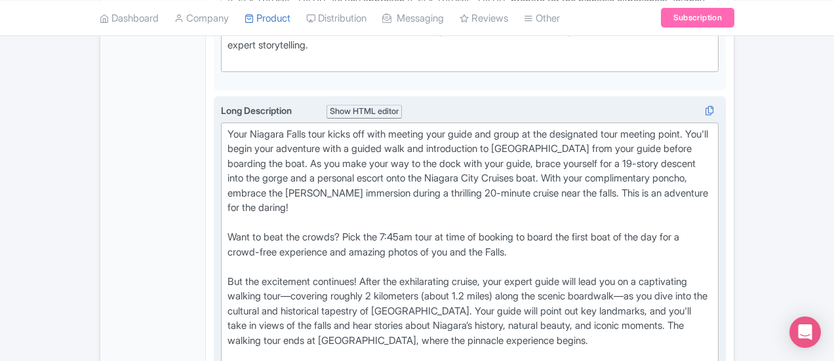
scroll to position [524, 0]
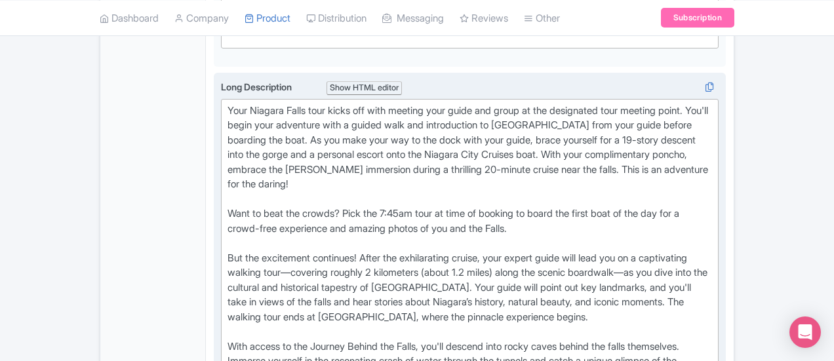
click at [227, 204] on div "Your Niagara Falls tour kicks off with meeting your guide and group at the desi…" at bounding box center [469, 259] width 484 height 310
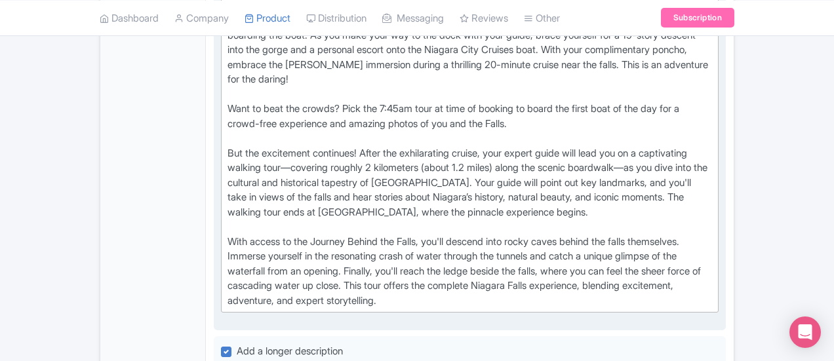
scroll to position [721, 0]
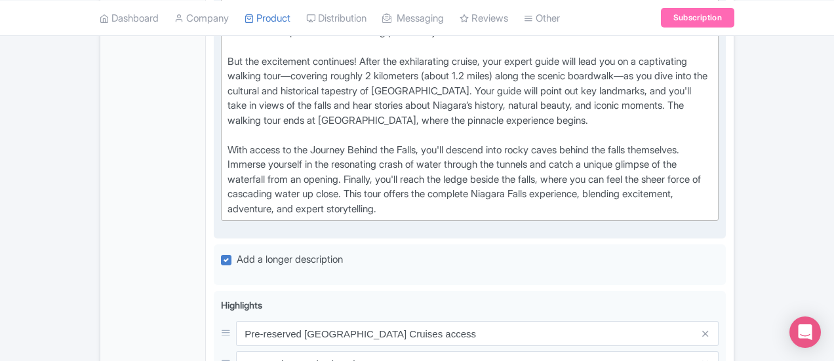
click at [227, 87] on div "Your Niagara Falls tour kicks off with meeting your guide and group at the desi…" at bounding box center [469, 62] width 484 height 310
type trix-editor "<div>Your Niagara Falls tour kicks off with meeting your guide and group at the…"
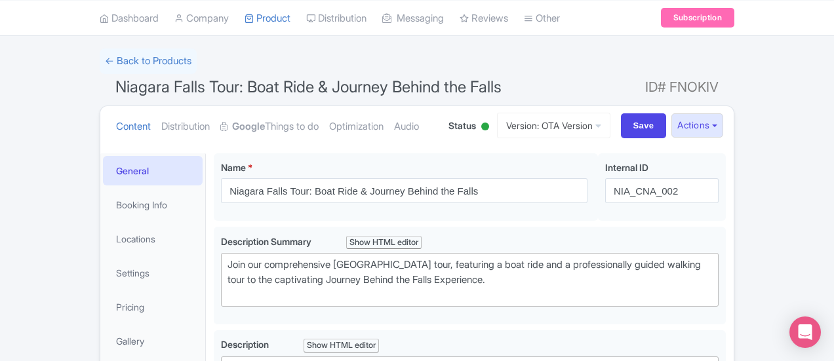
scroll to position [0, 0]
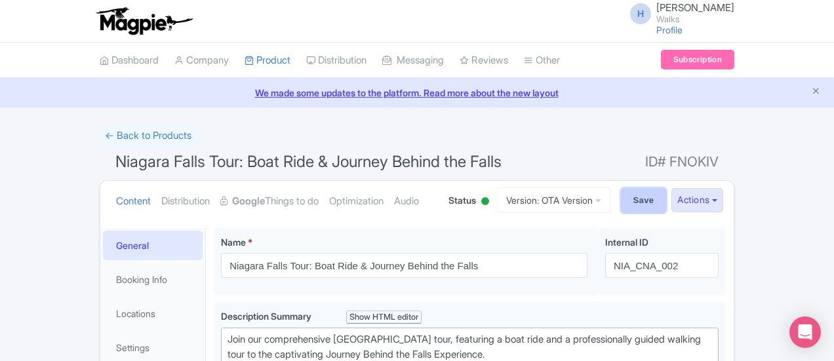
click at [666, 200] on input "Save" at bounding box center [644, 200] width 46 height 25
type input "Saving..."
click at [610, 195] on link "Version: OTA Version" at bounding box center [553, 200] width 113 height 26
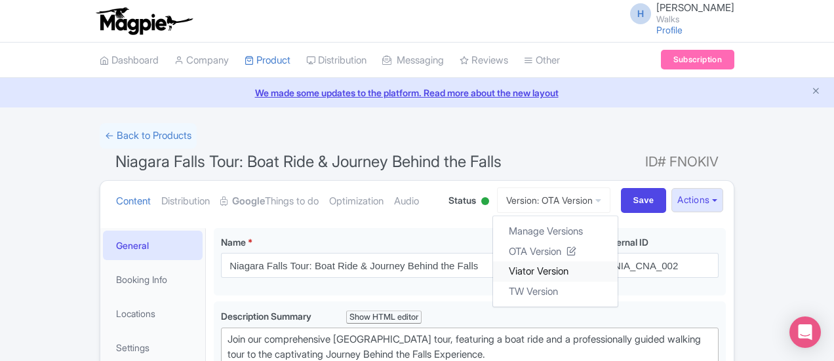
click at [613, 273] on link "Viator Version" at bounding box center [555, 271] width 125 height 20
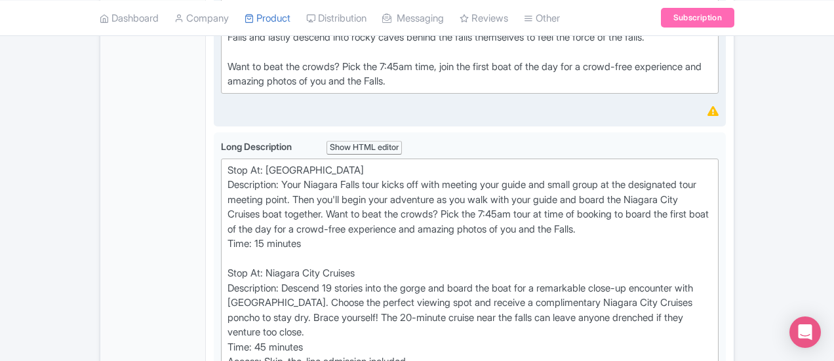
scroll to position [328, 0]
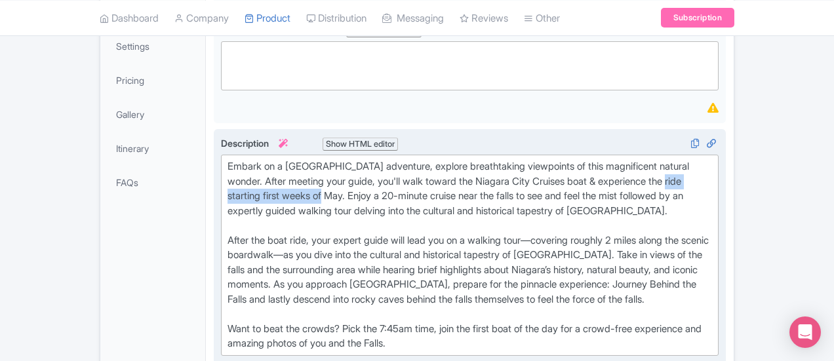
drag, startPoint x: 461, startPoint y: 179, endPoint x: 586, endPoint y: 179, distance: 124.5
click at [586, 179] on div "Embark on a [GEOGRAPHIC_DATA] adventure, explore breathtaking viewpoints of thi…" at bounding box center [469, 255] width 484 height 192
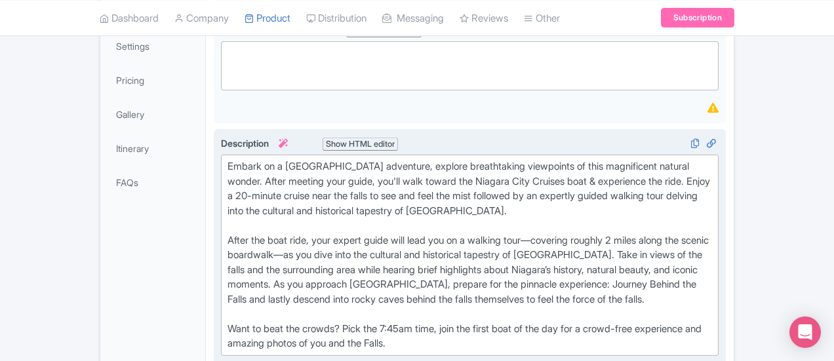
click at [604, 225] on div "Embark on a [GEOGRAPHIC_DATA] adventure, explore breathtaking viewpoints of thi…" at bounding box center [469, 255] width 484 height 192
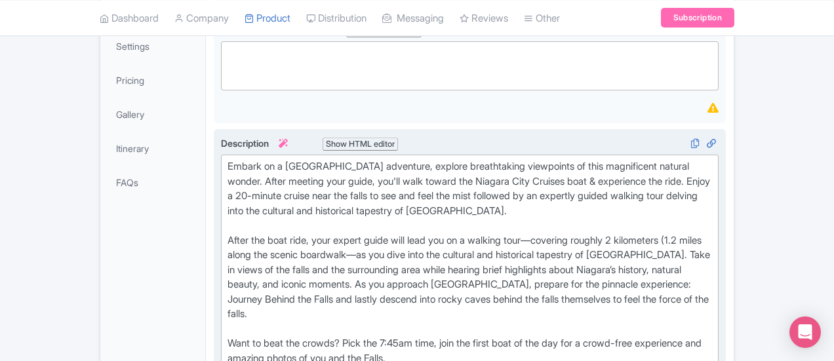
type trix-editor "<lor>Ipsumd si a Consect Adipi elitseddo, eiusmod temporincidi utlaboreet do ma…"
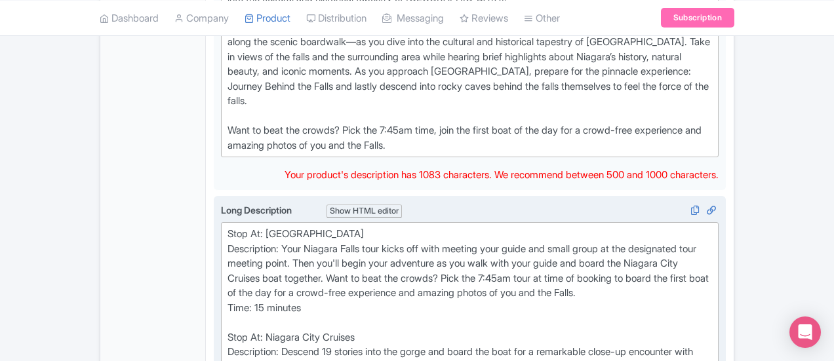
scroll to position [590, 0]
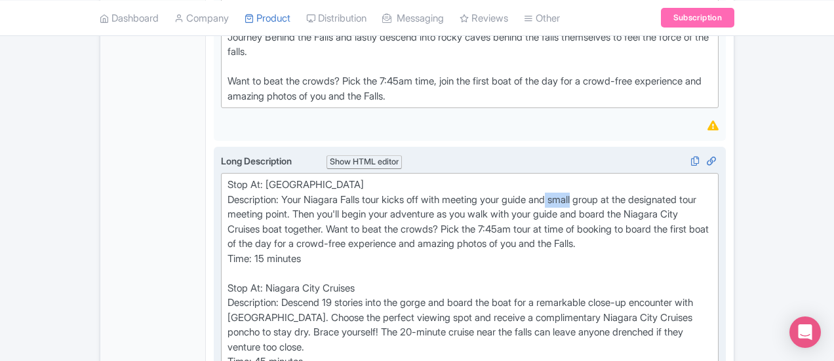
drag, startPoint x: 533, startPoint y: 167, endPoint x: 506, endPoint y: 167, distance: 27.5
type trix-editor "<div>Stop At: [GEOGRAPHIC_DATA];<br>Description: Your Niagara Falls tour kicks …"
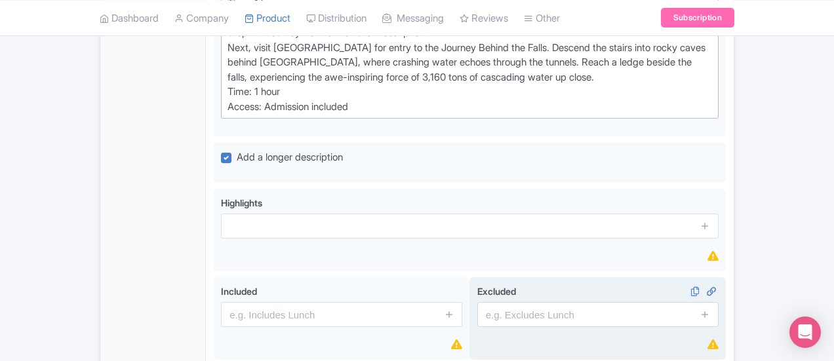
scroll to position [1098, 0]
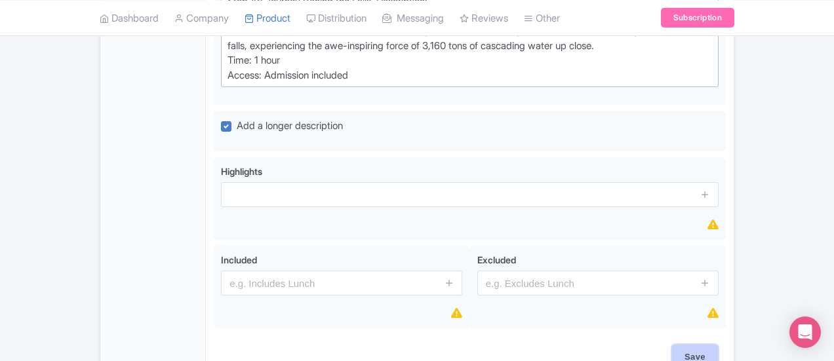
click at [718, 345] on input "Save" at bounding box center [695, 357] width 46 height 25
type input "Saving..."
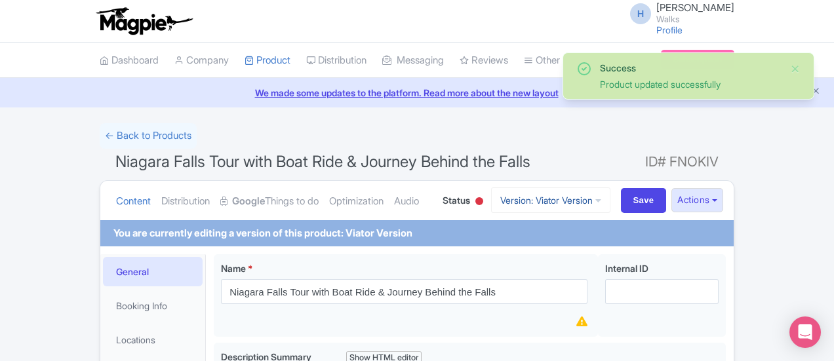
click at [610, 209] on link "Version: Viator Version" at bounding box center [550, 200] width 119 height 26
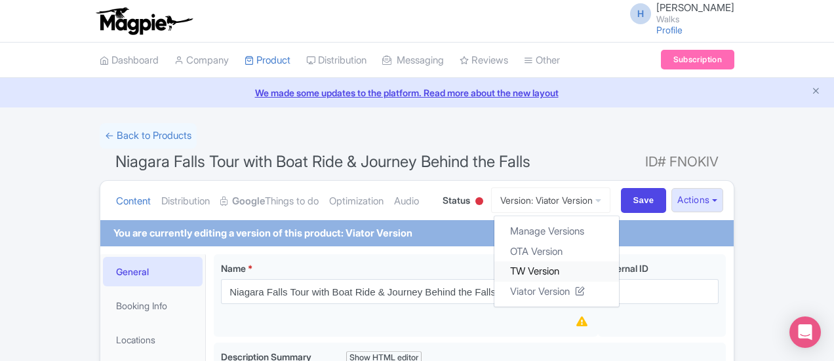
click at [619, 277] on link "TW Version" at bounding box center [556, 271] width 125 height 20
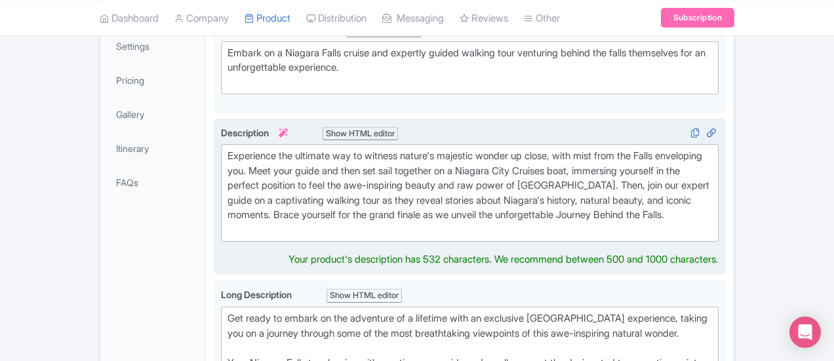
scroll to position [342, 0]
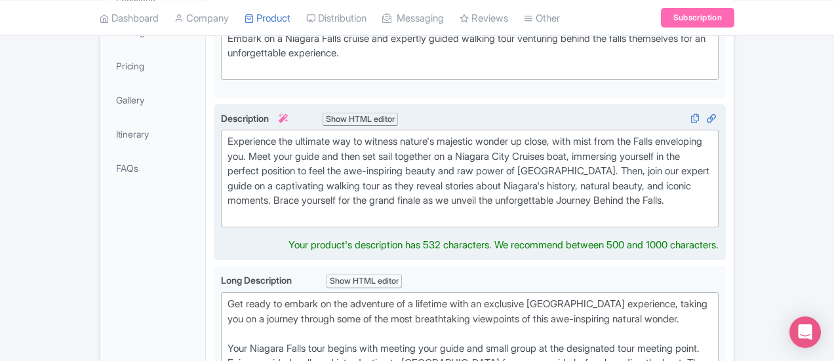
click at [221, 205] on div "Description i Show HTML editor Bold Italic Strikethrough Link Heading Quote Cod…" at bounding box center [469, 182] width 497 height 142
type trix-editor "<div>Experience the ultimate way to witness nature's majestic wonder up close, …"
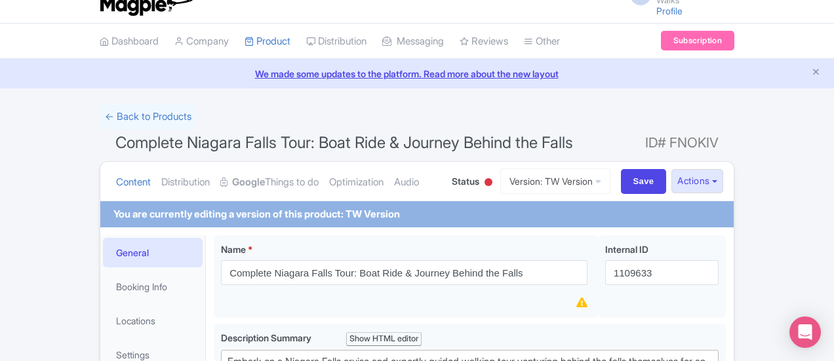
scroll to position [0, 0]
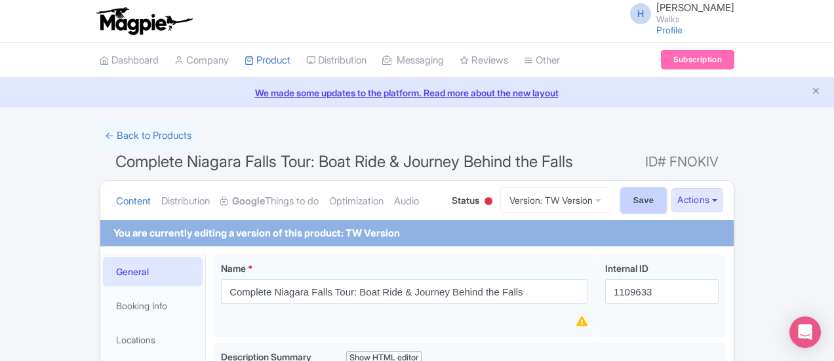
click at [666, 200] on input "Save" at bounding box center [644, 200] width 46 height 25
type input "Saving..."
click at [609, 200] on link "Version: TW Version" at bounding box center [555, 200] width 110 height 26
